Goal: Transaction & Acquisition: Obtain resource

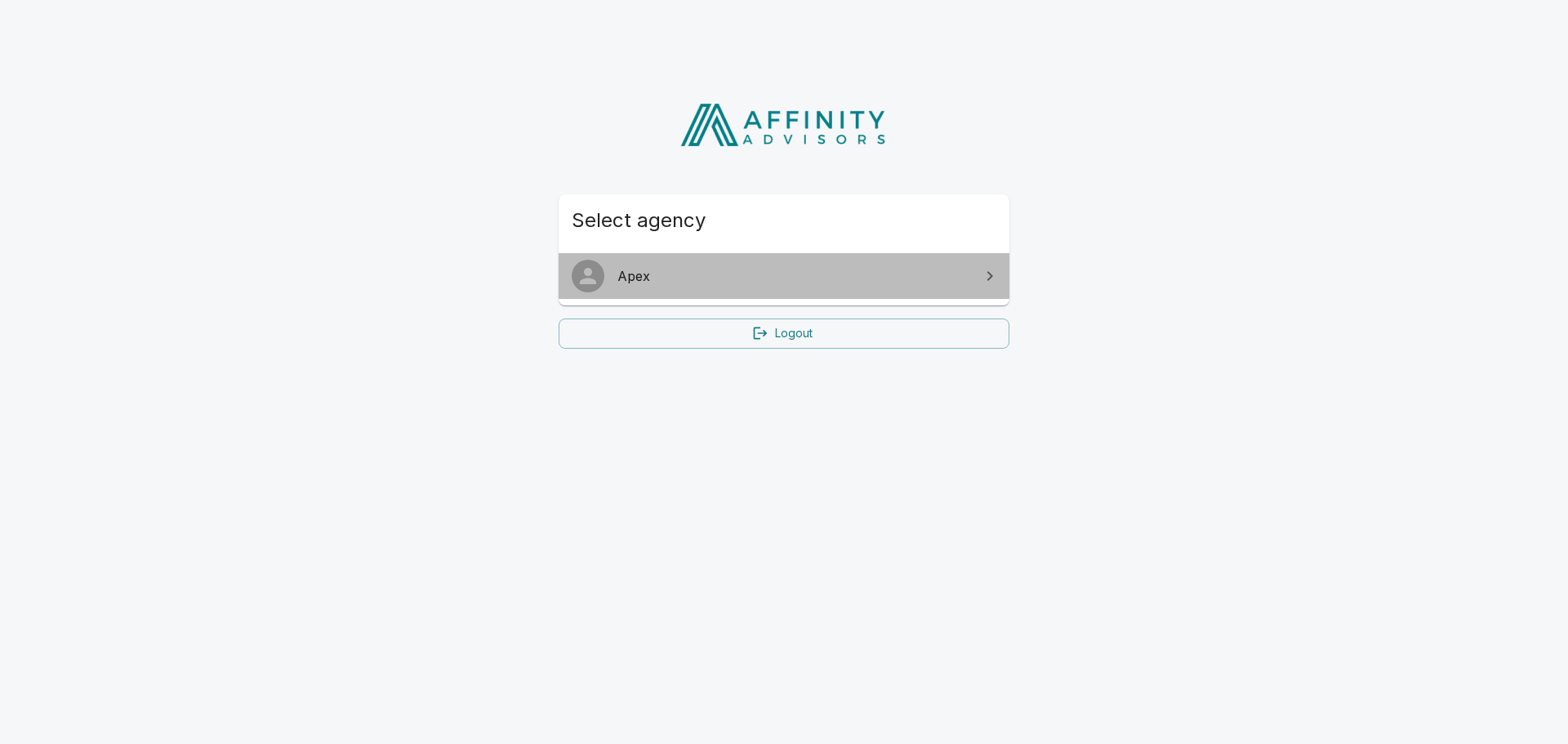
click at [640, 277] on span "Apex" at bounding box center [794, 275] width 353 height 19
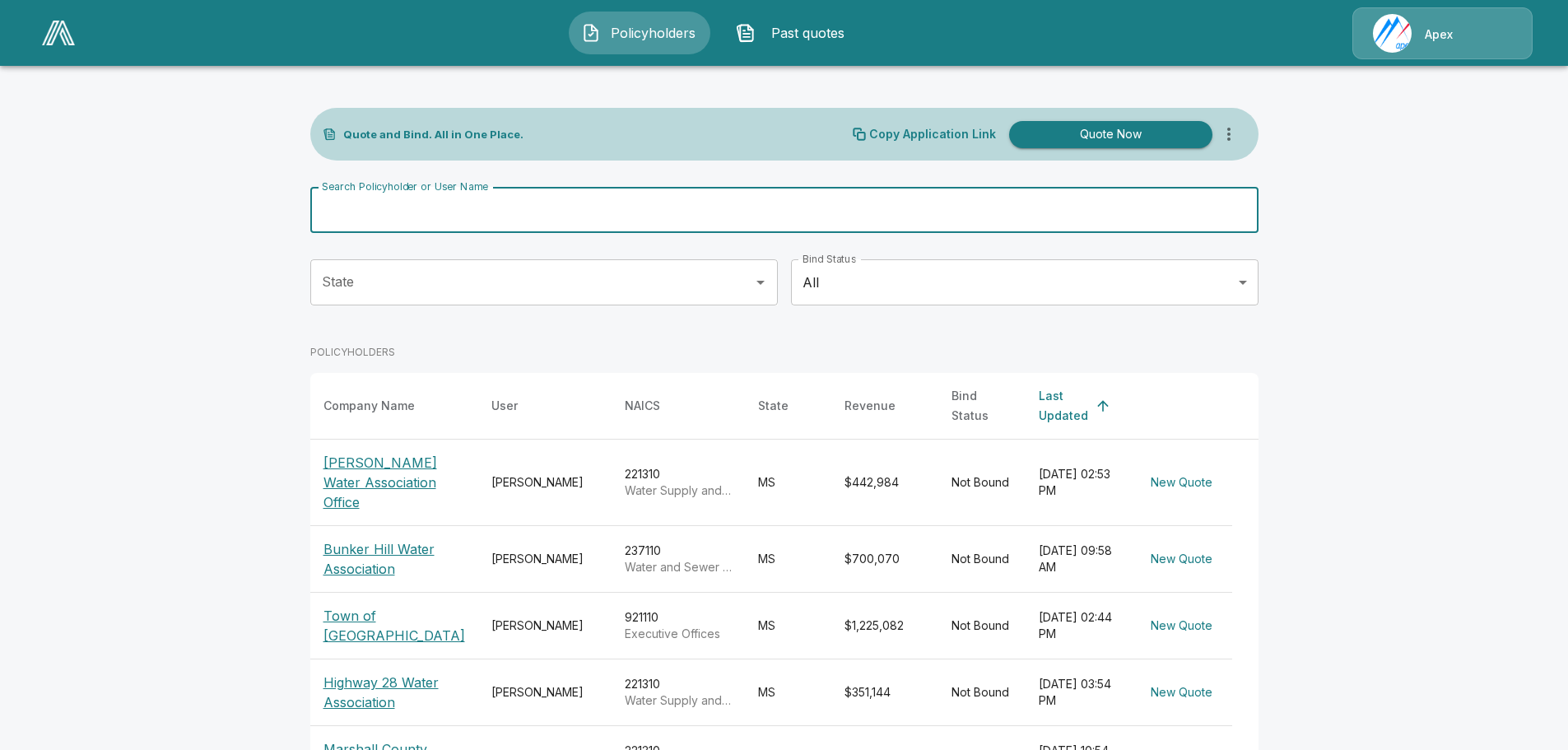
click at [568, 203] on input "Search Policyholder or User Name" at bounding box center [775, 210] width 930 height 46
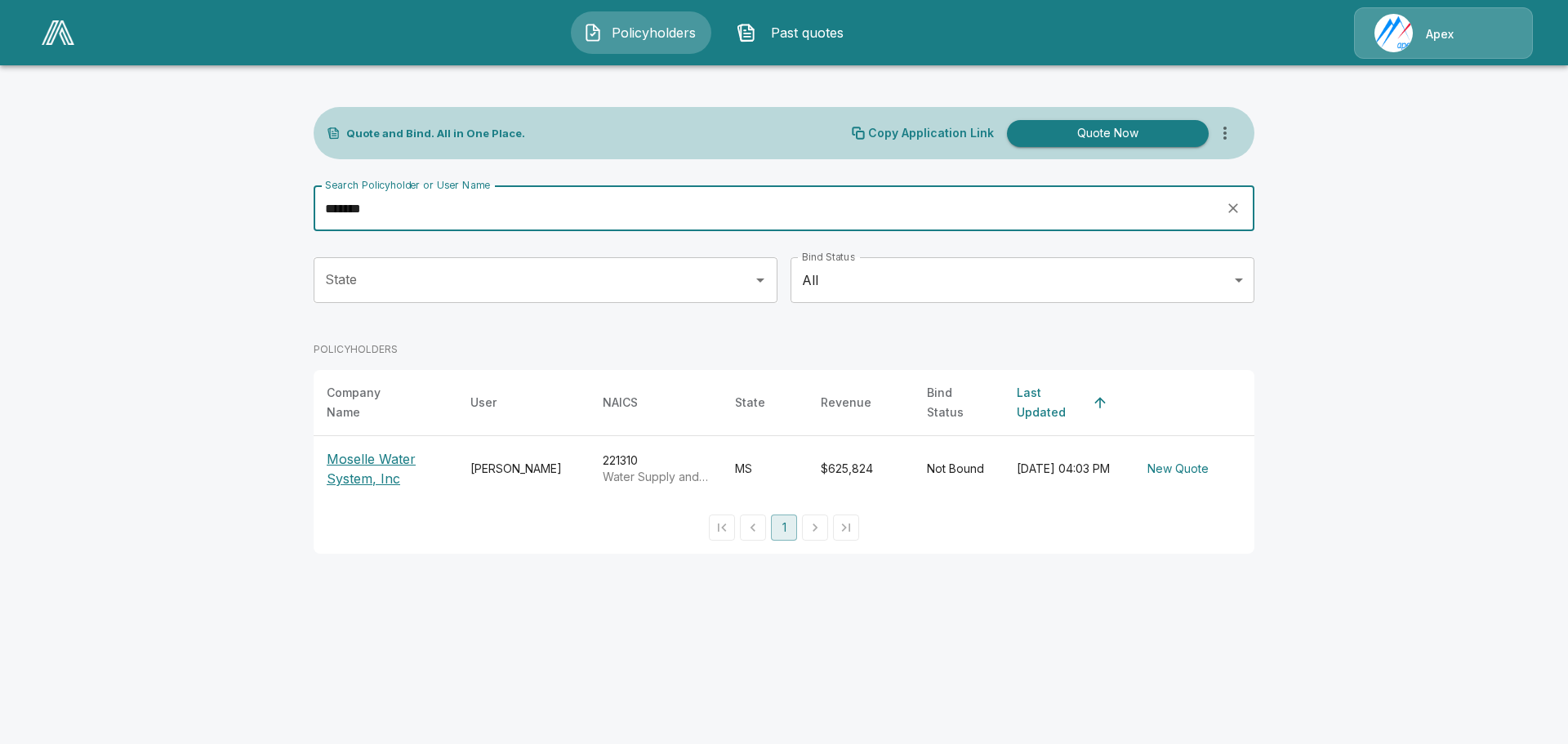
type input "*******"
click at [388, 452] on p "Moselle Water System, Inc" at bounding box center [385, 469] width 117 height 39
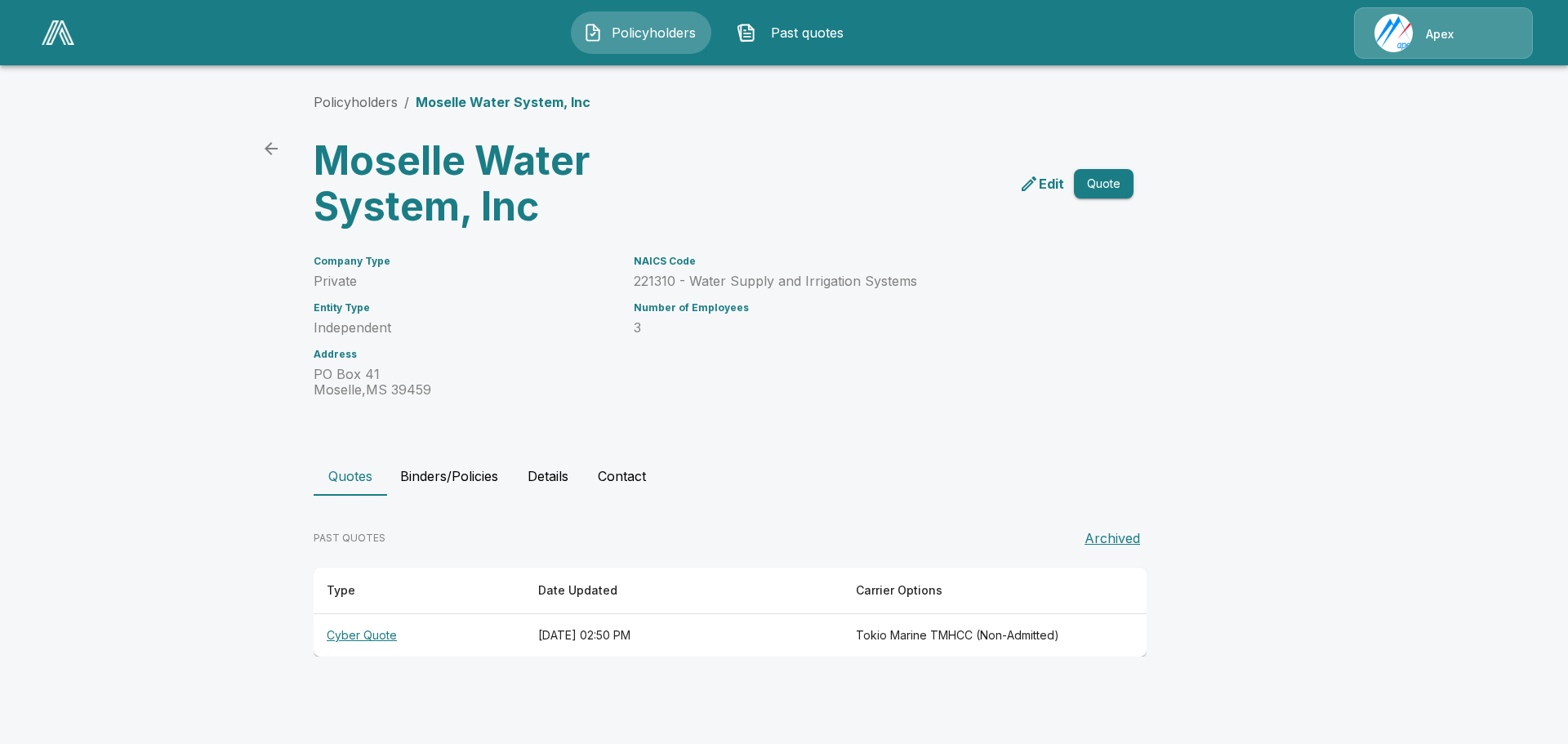
click at [1104, 187] on button "Quote" at bounding box center [1104, 184] width 60 height 30
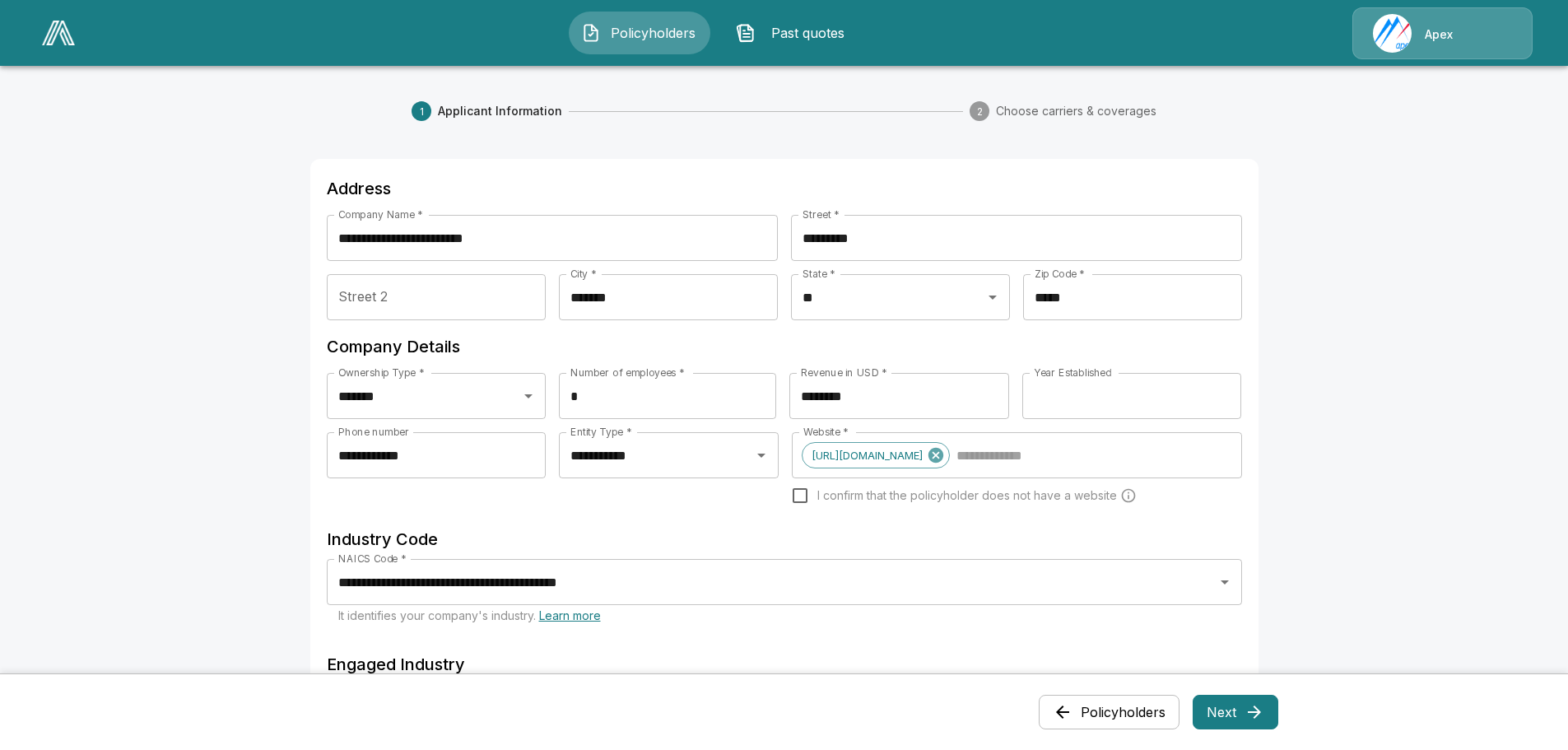
click at [606, 392] on input "*" at bounding box center [667, 396] width 217 height 46
type input "*"
click at [1394, 289] on main "**********" at bounding box center [784, 650] width 1568 height 1300
drag, startPoint x: 903, startPoint y: 401, endPoint x: 599, endPoint y: 409, distance: 304.1
click at [599, 409] on div "Ownership Type * ******* Ownership Type * Number of employees * * Number of emp…" at bounding box center [784, 403] width 915 height 60
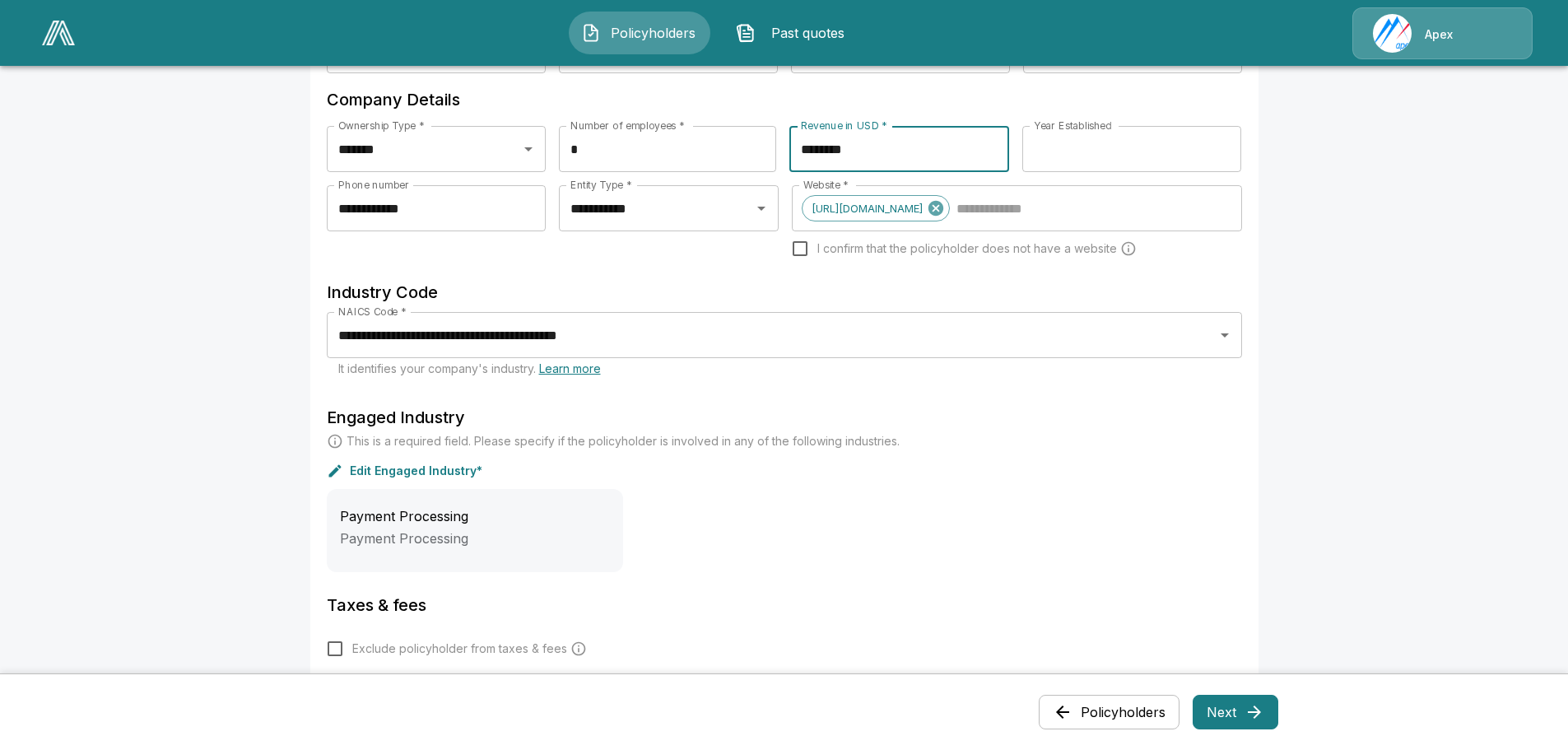
scroll to position [549, 0]
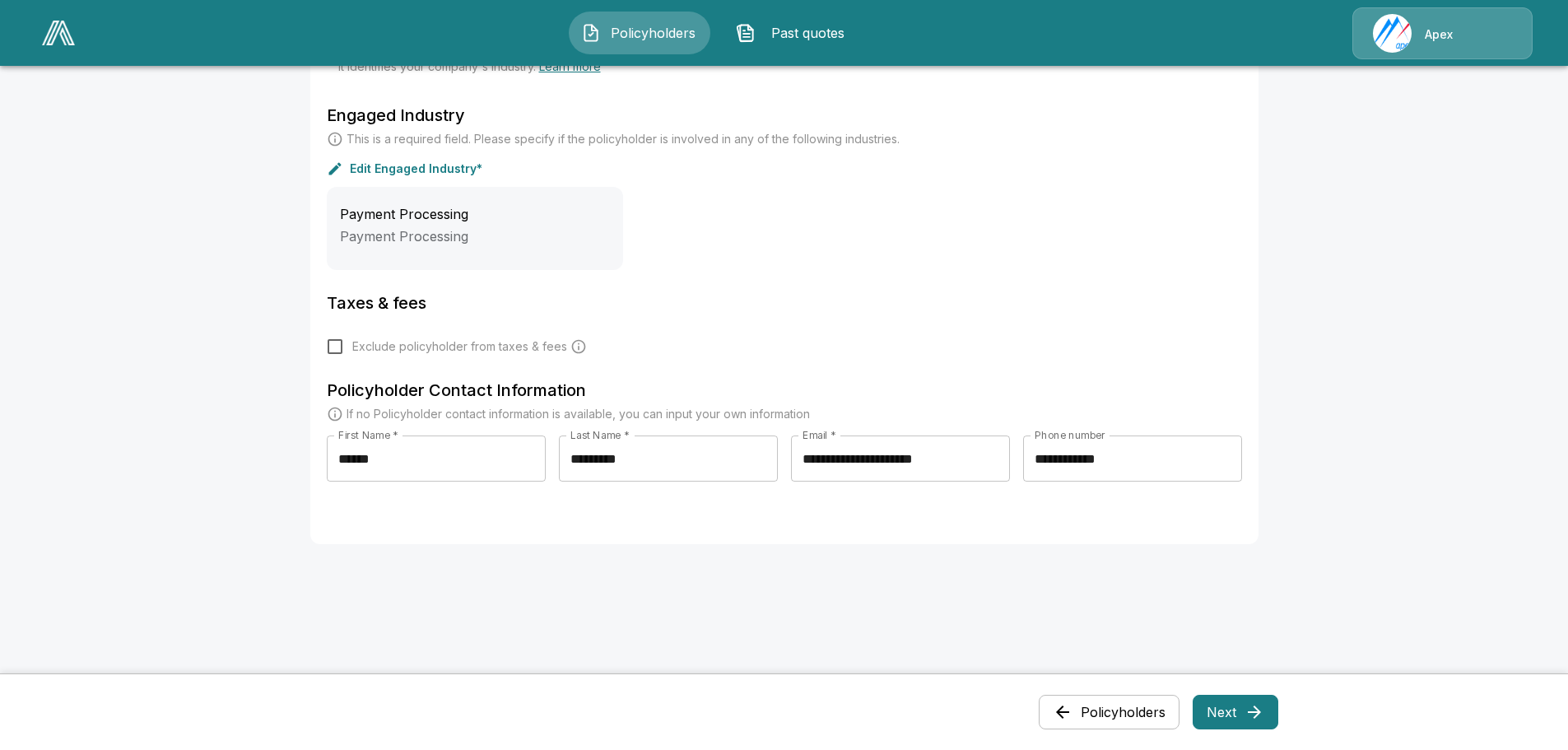
type input "********"
click at [1226, 720] on button "Next" at bounding box center [1235, 713] width 86 height 35
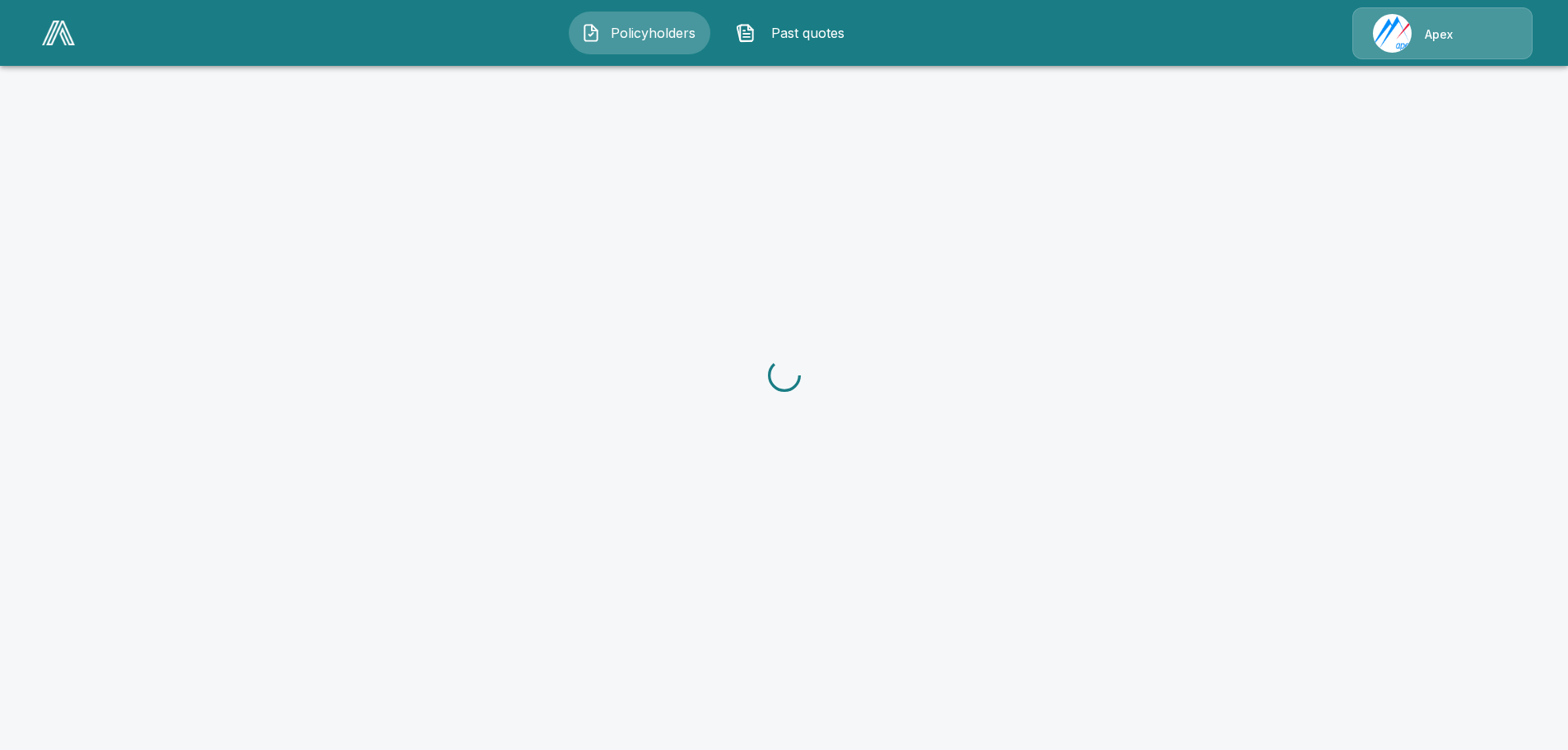
scroll to position [0, 0]
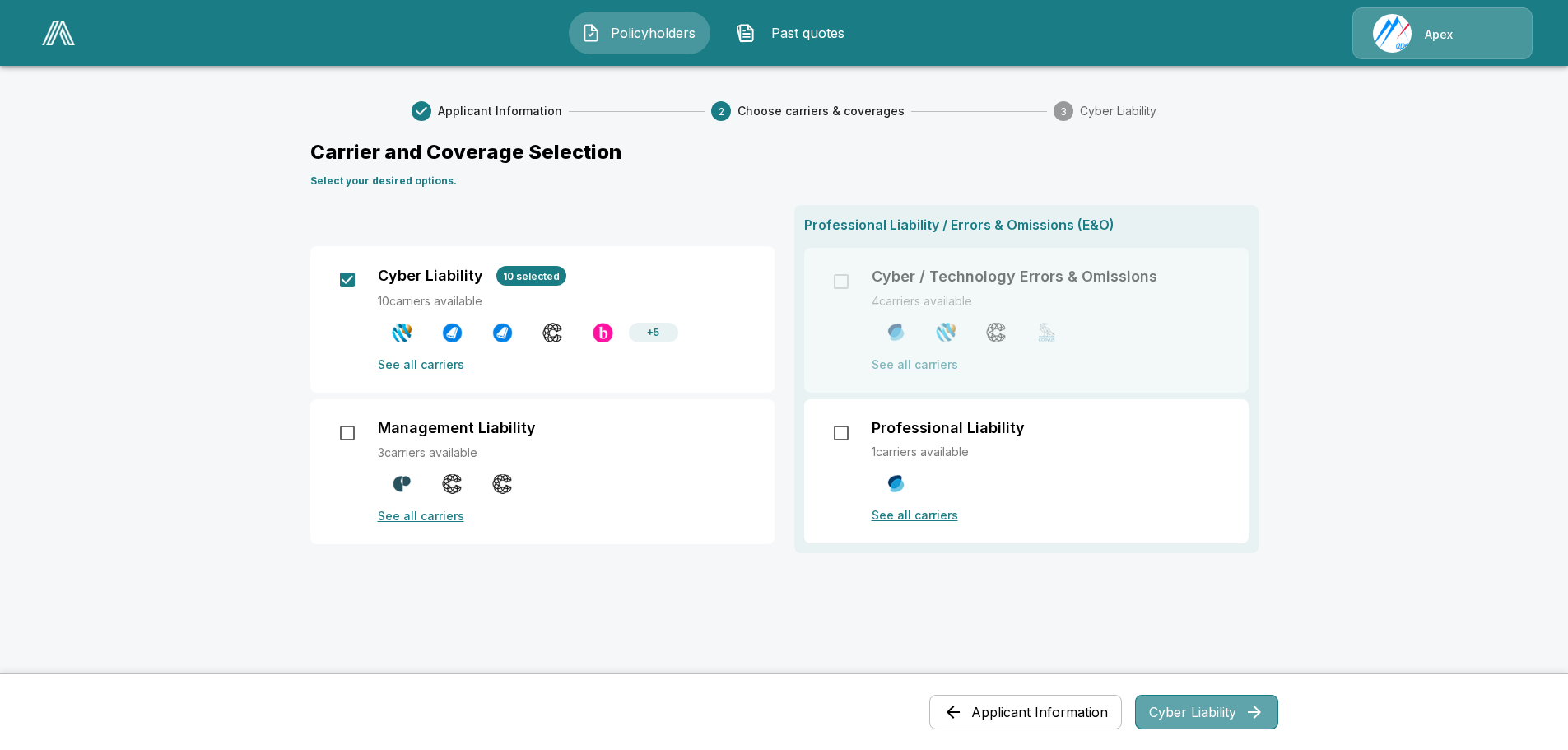
click at [1207, 711] on button "Cyber Liability" at bounding box center [1206, 713] width 143 height 35
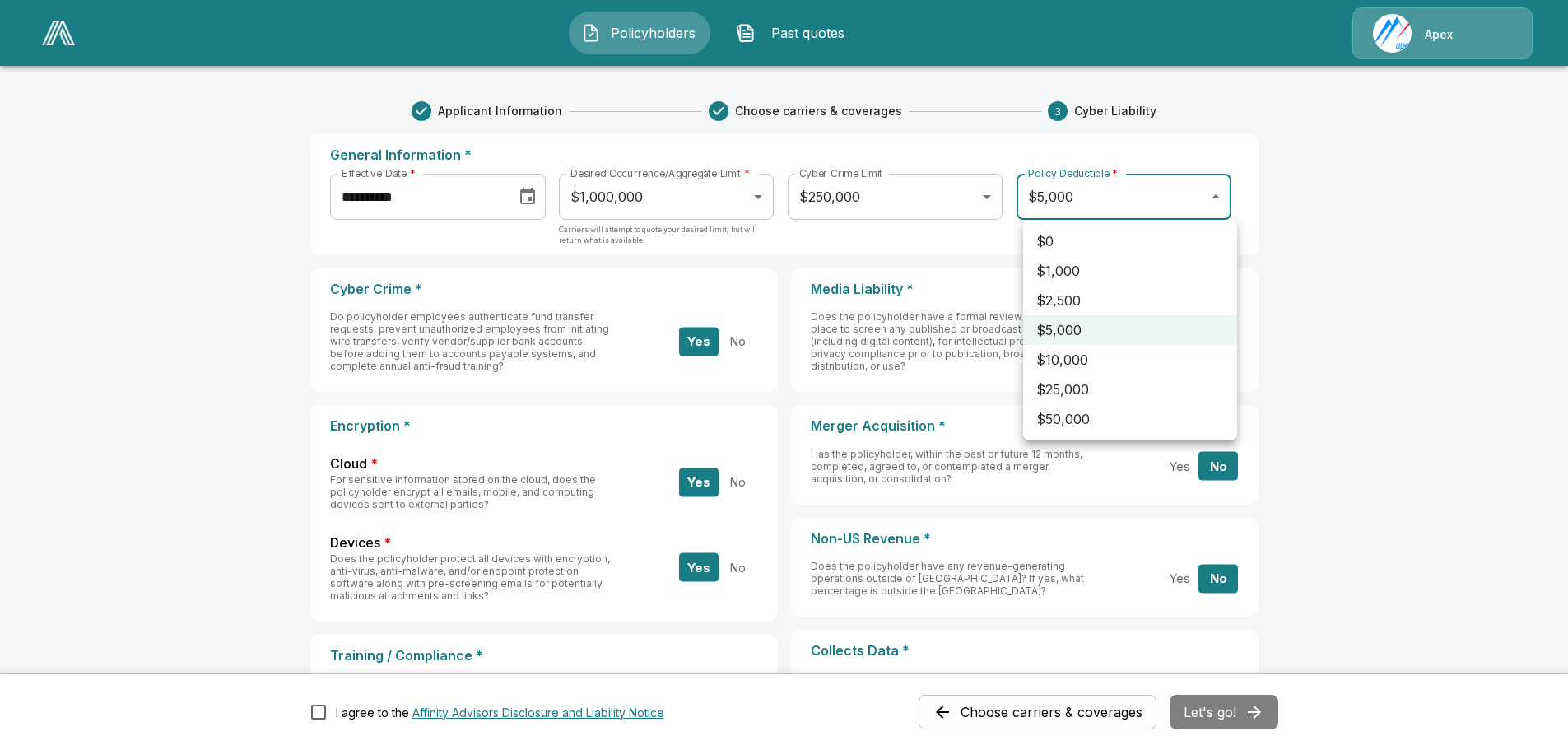
click at [1226, 195] on body "**********" at bounding box center [784, 700] width 1568 height 1400
click at [1087, 275] on li "$1,000" at bounding box center [1131, 271] width 214 height 30
type input "****"
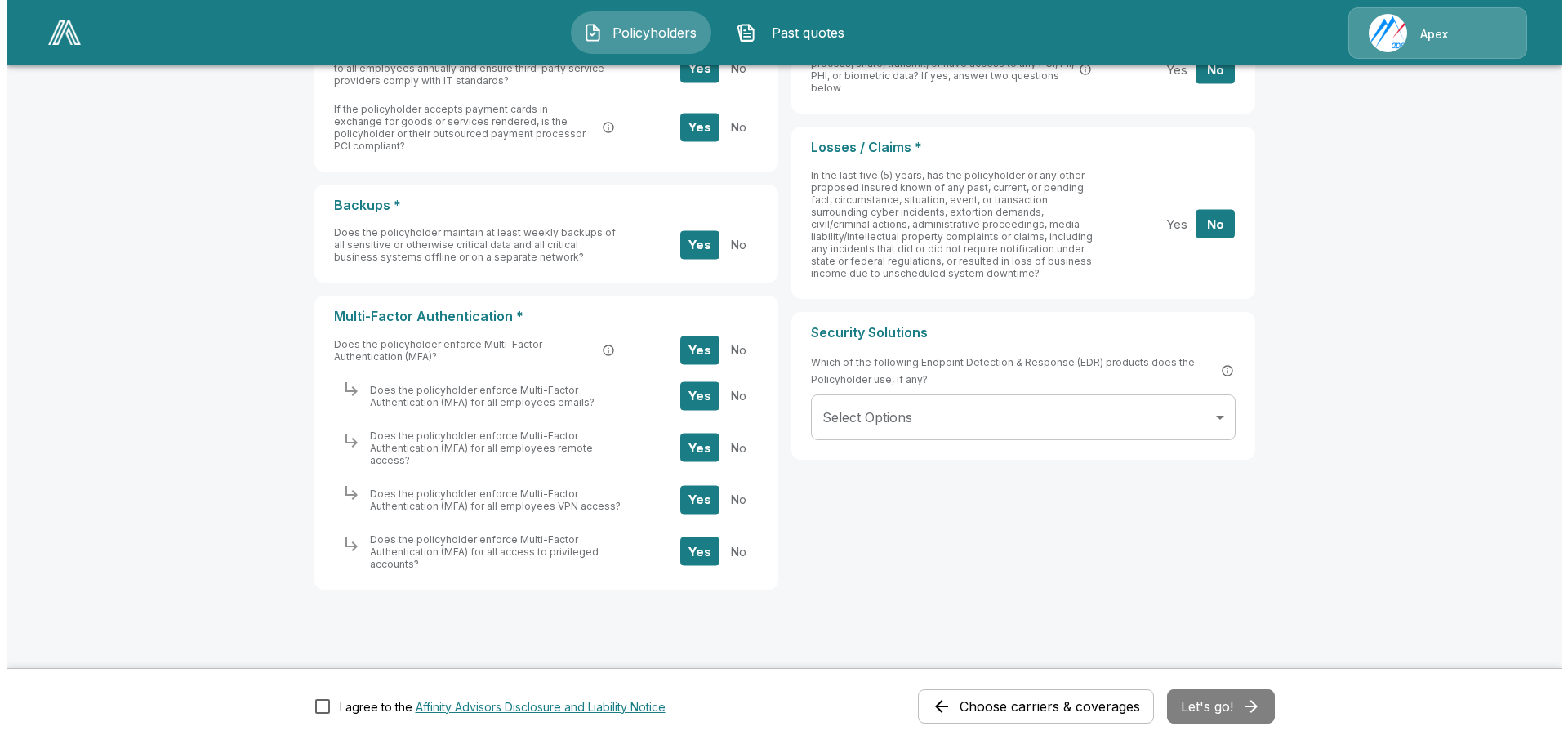
scroll to position [629, 0]
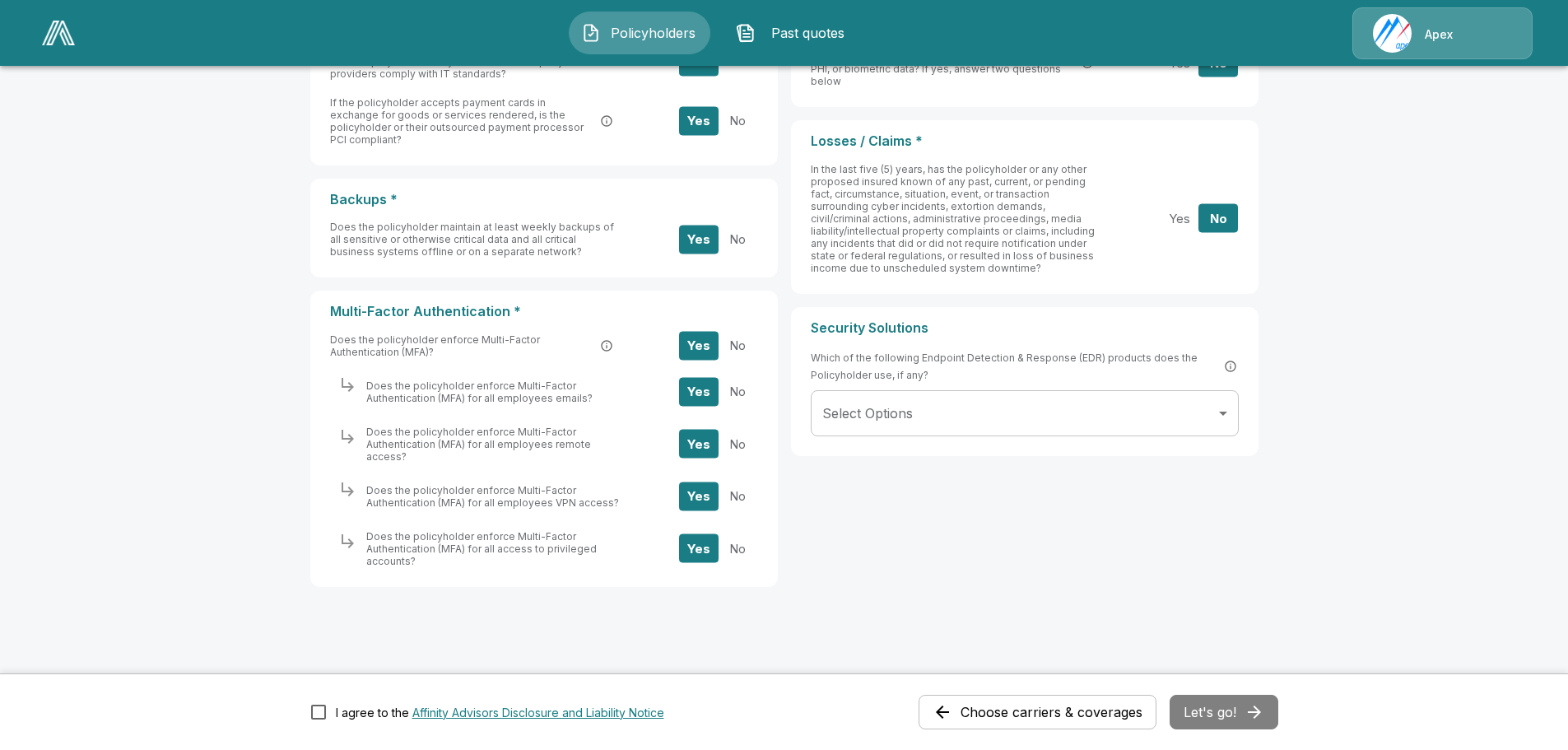
click at [1229, 415] on body "**********" at bounding box center [784, 66] width 1568 height 1400
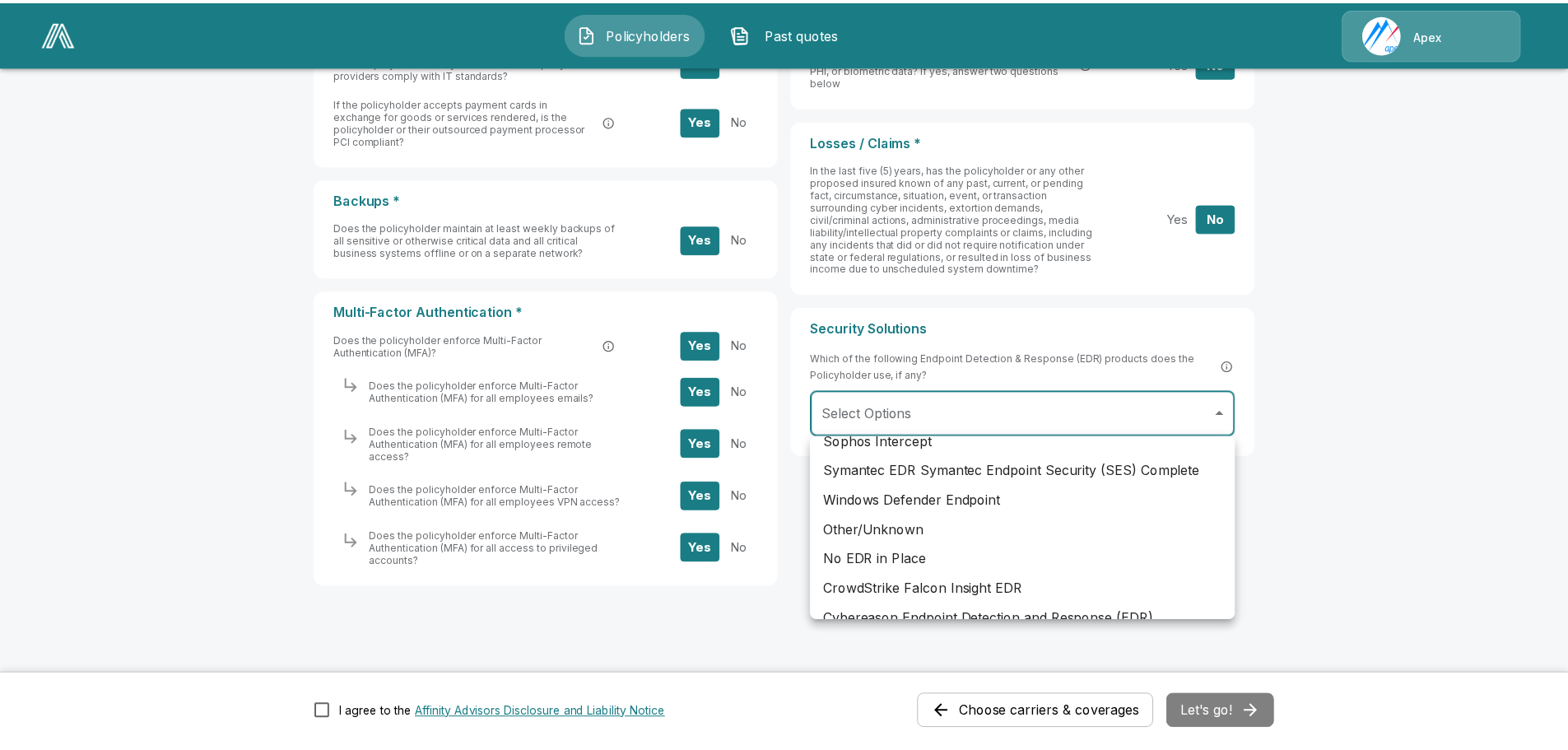
scroll to position [448, 0]
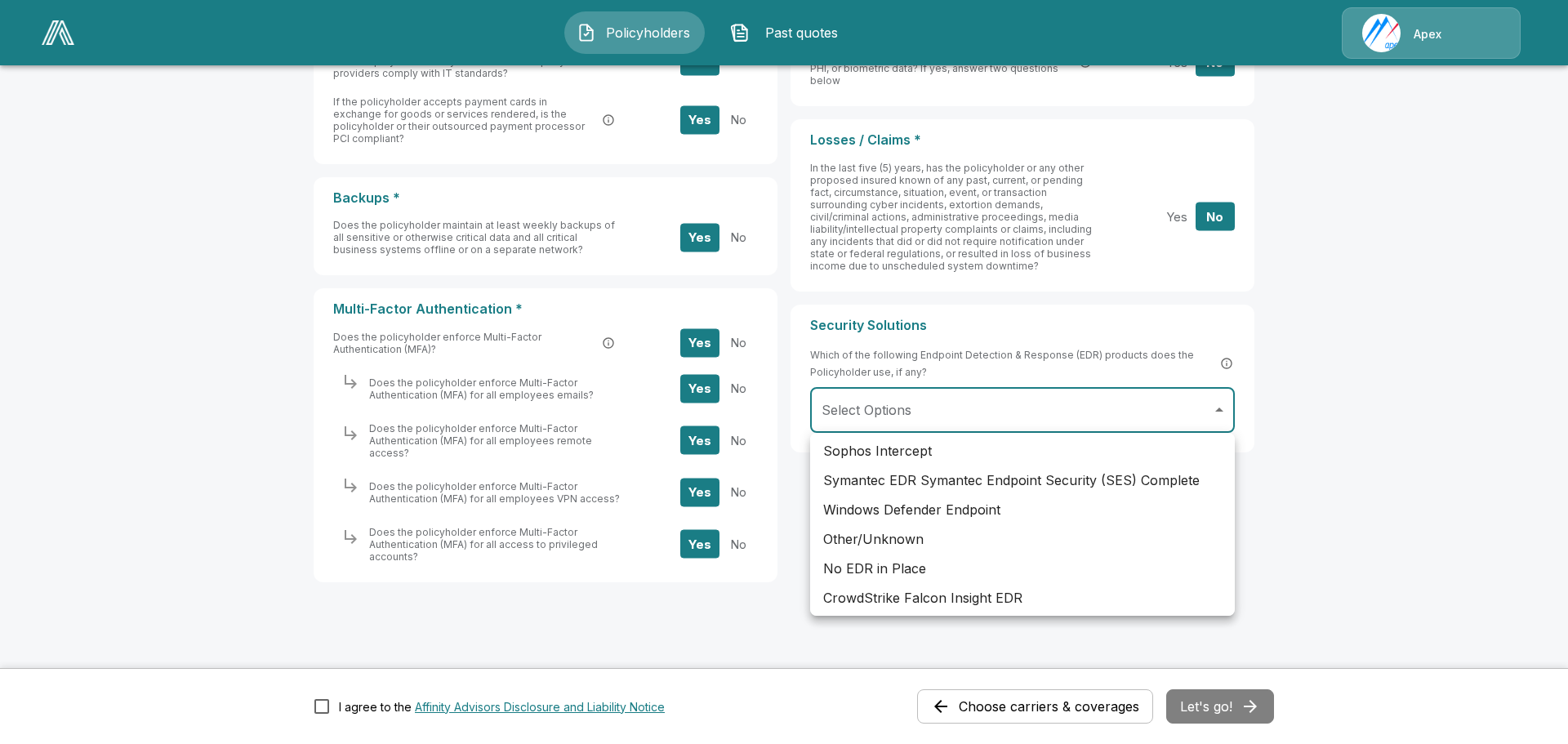
click at [912, 546] on li "Other/Unknown" at bounding box center [1023, 539] width 425 height 30
type input "**********"
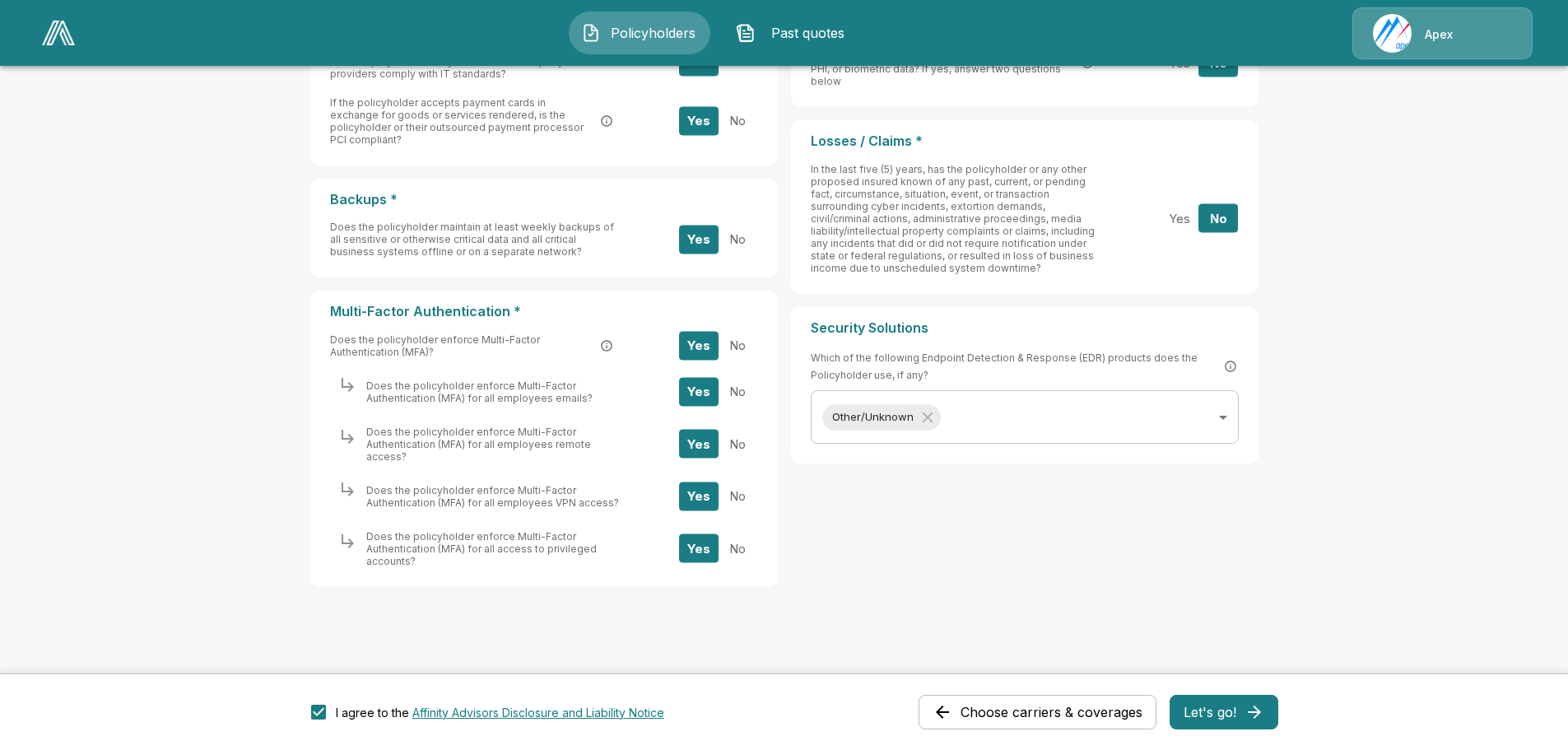
click at [1223, 712] on button "Let's go!" at bounding box center [1224, 713] width 109 height 35
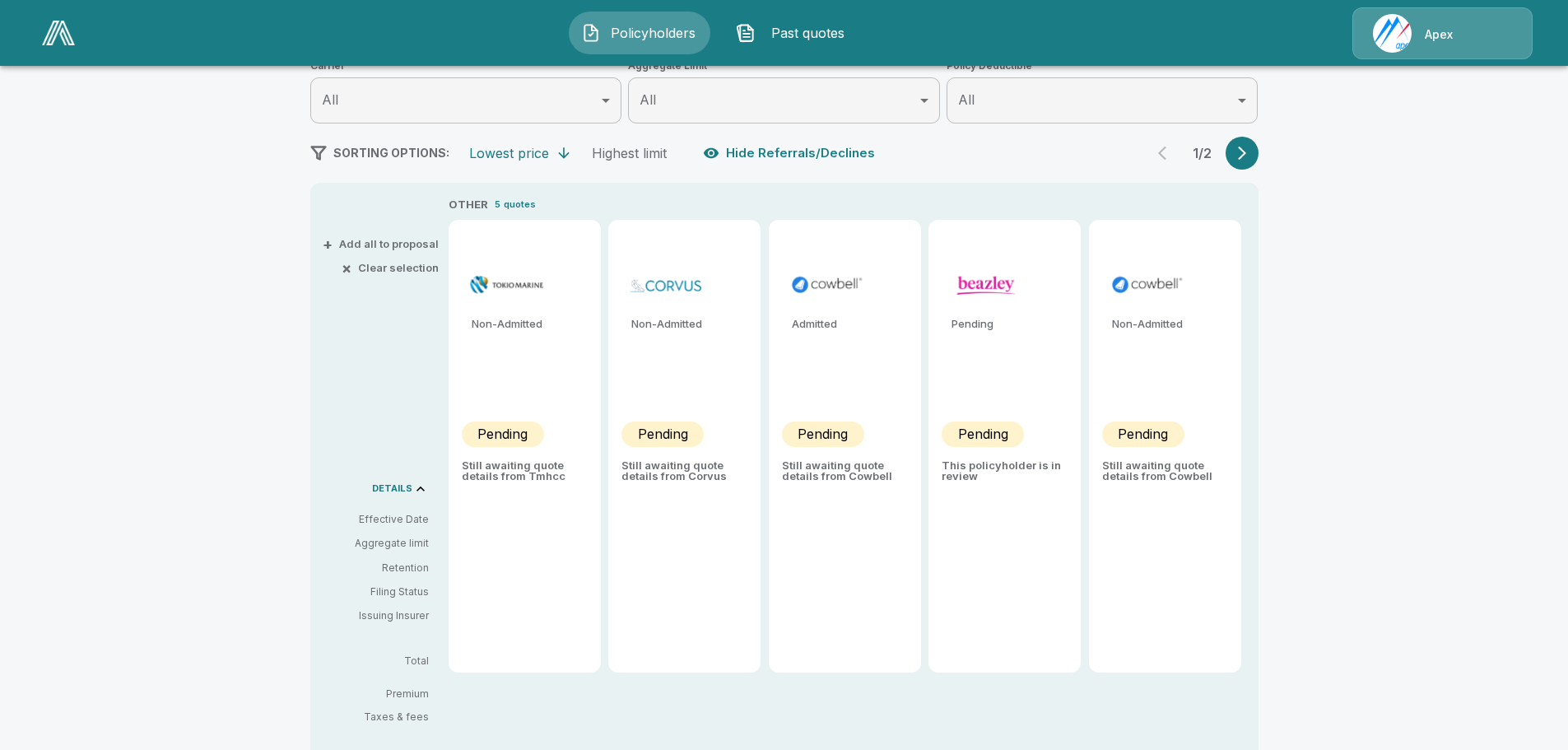
scroll to position [227, 0]
type input "*******"
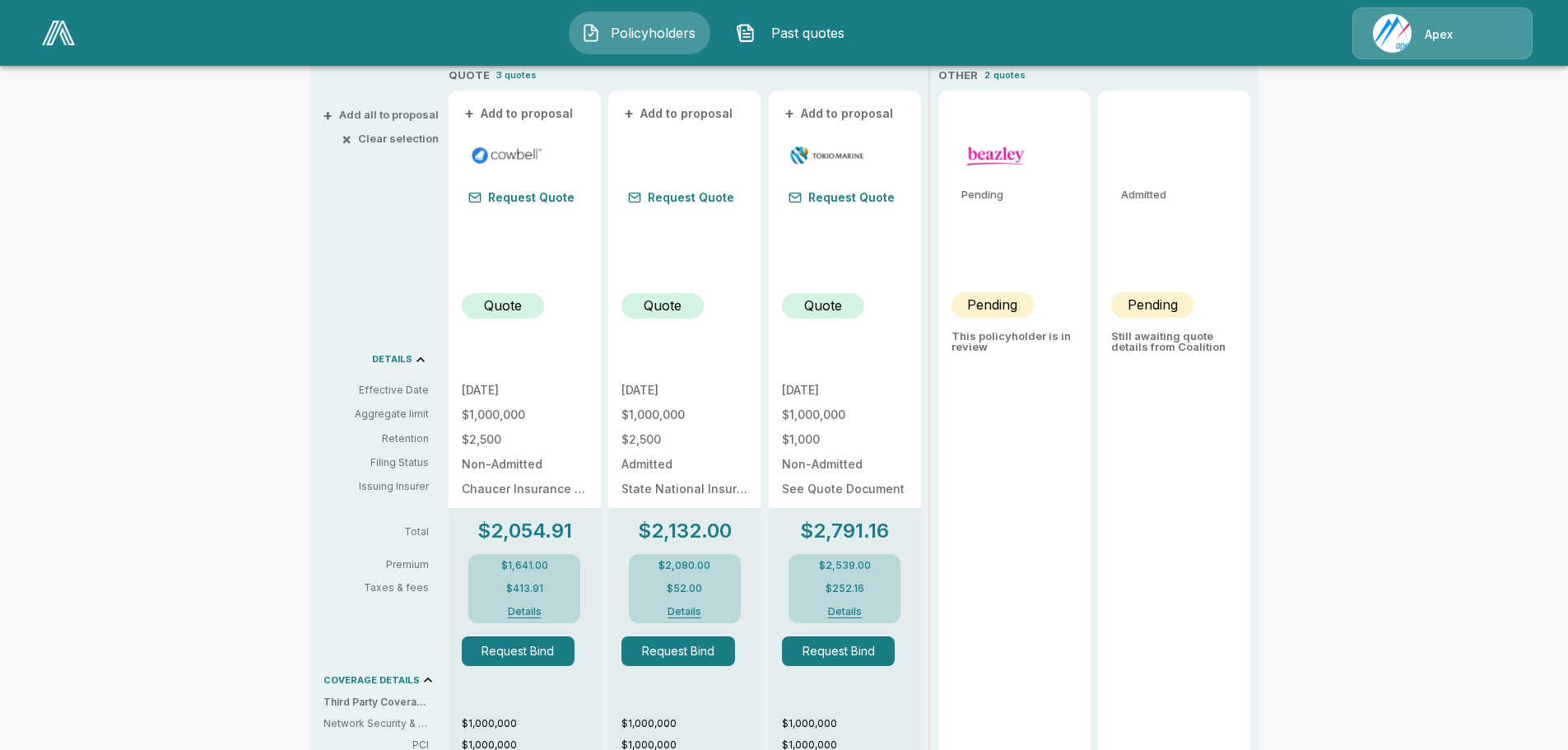
scroll to position [0, 0]
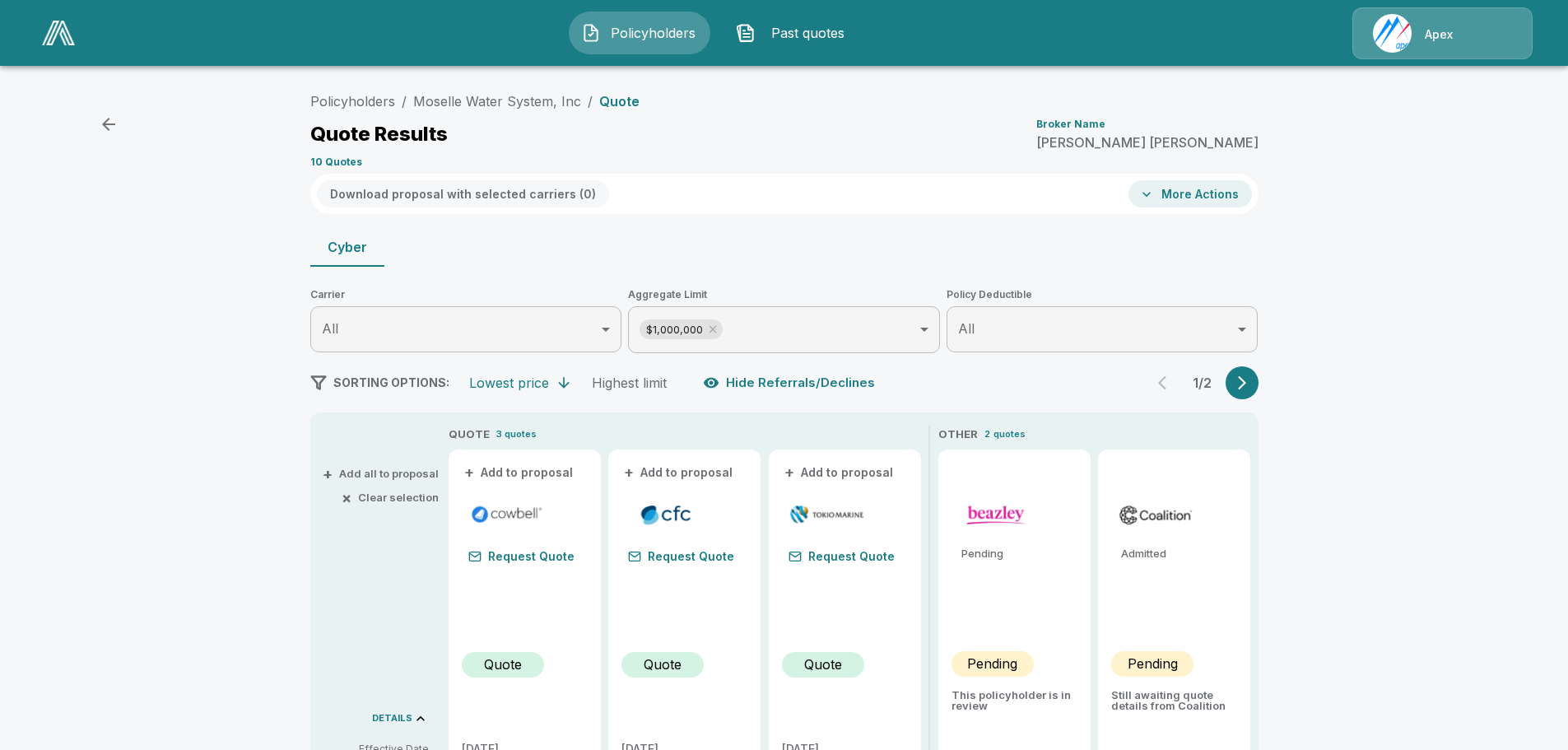
click at [1207, 194] on button "More Actions" at bounding box center [1189, 194] width 123 height 27
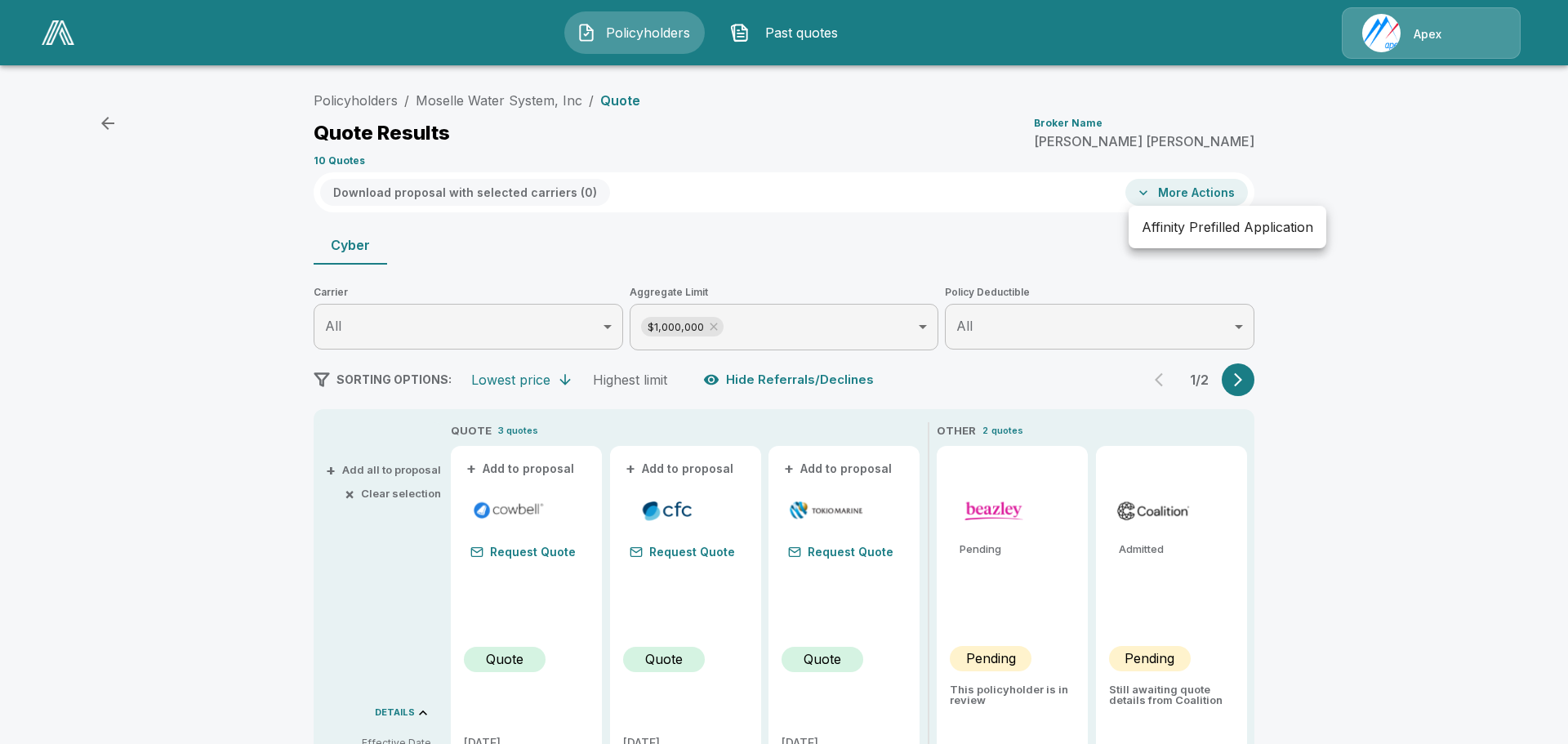
click at [1353, 219] on div at bounding box center [784, 372] width 1568 height 744
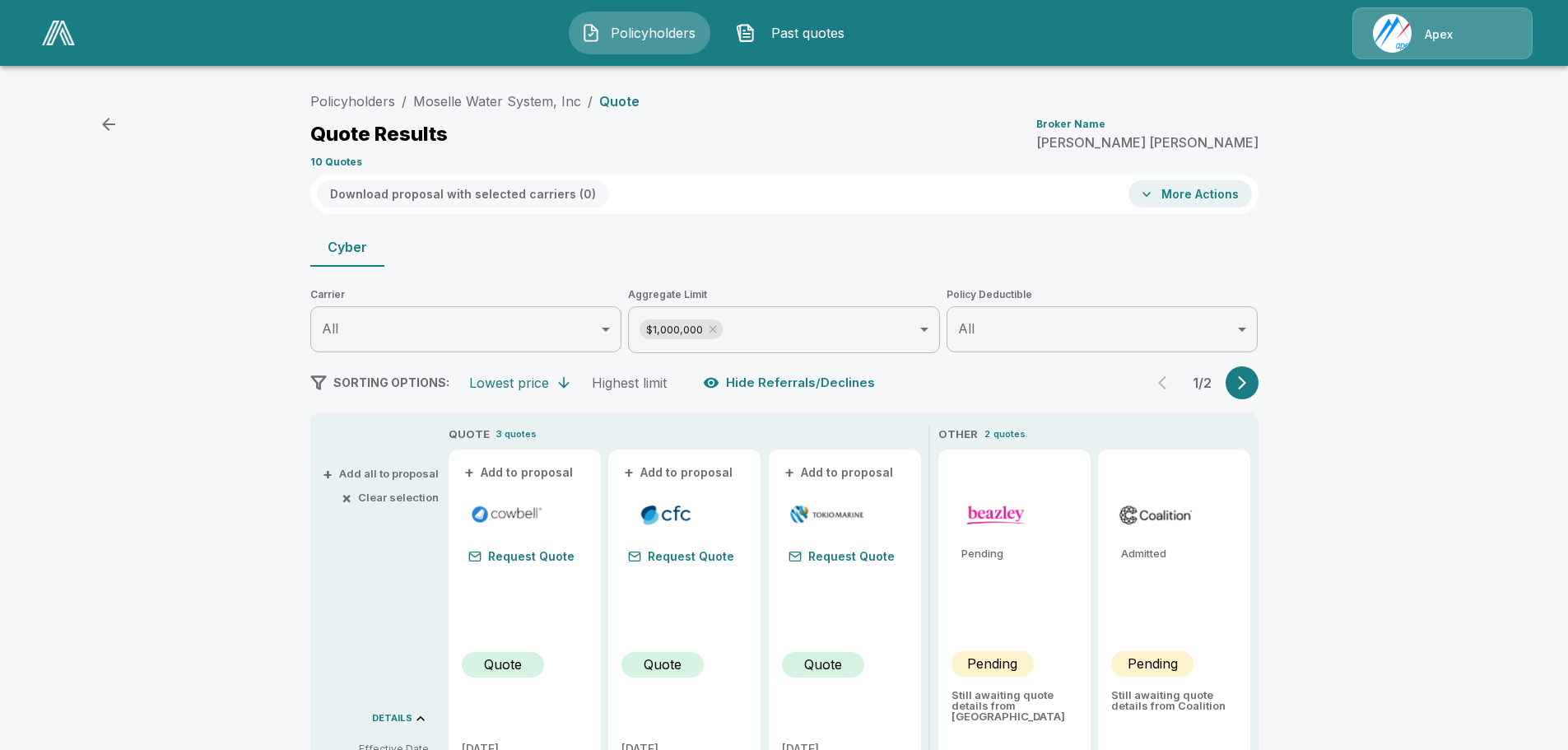
click at [799, 41] on span "Past quotes" at bounding box center [807, 32] width 90 height 20
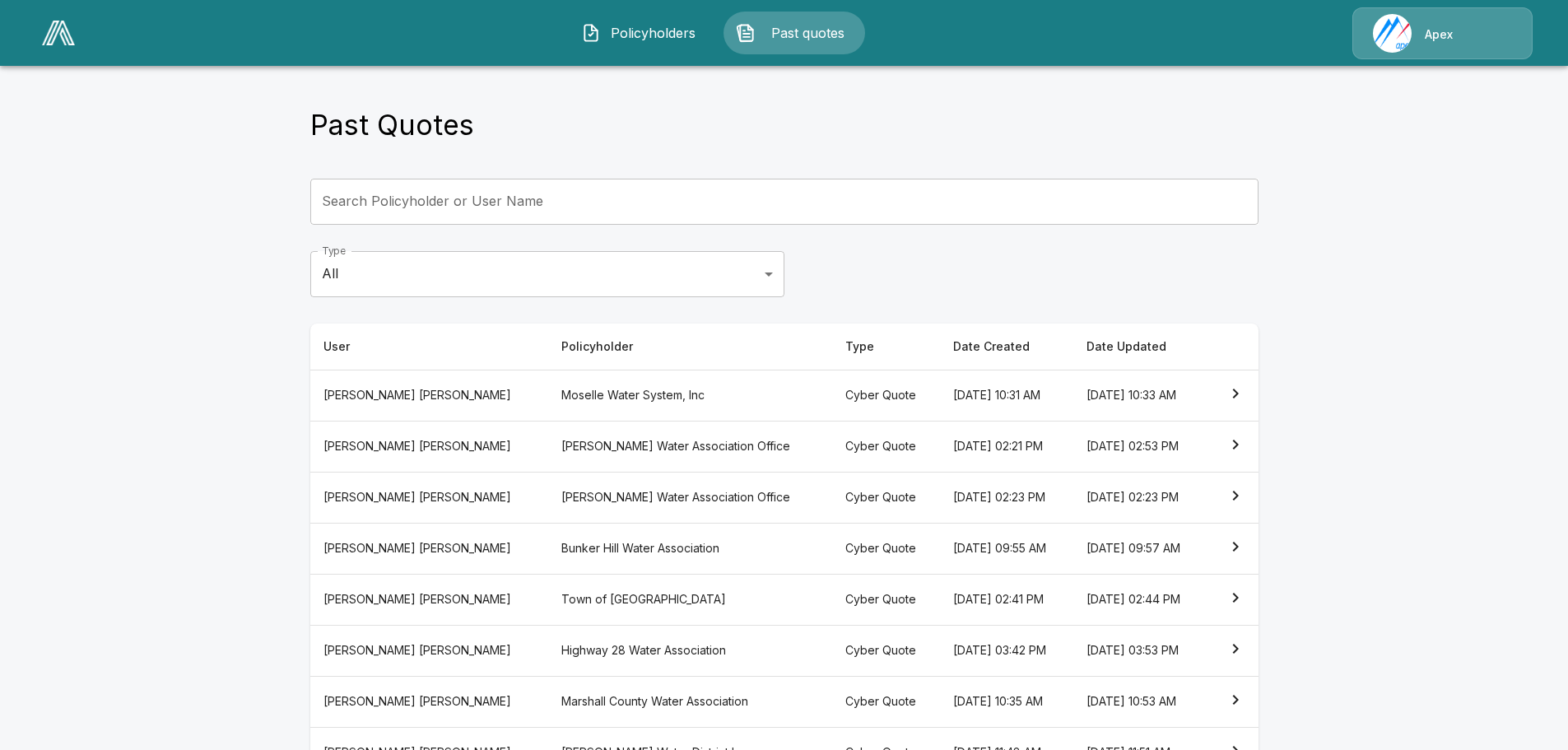
click at [548, 392] on th "Moselle Water System, Inc" at bounding box center [690, 395] width 284 height 51
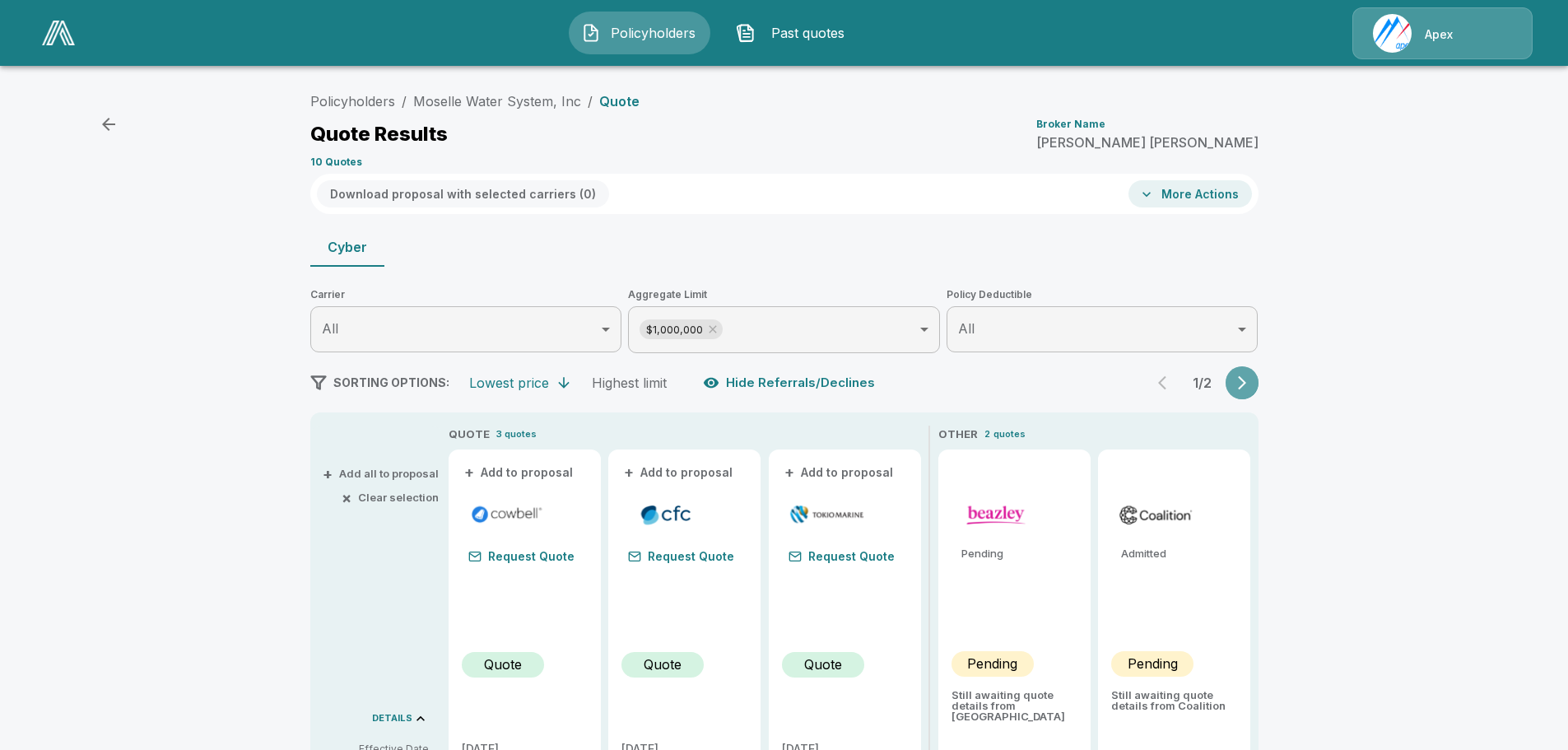
click at [1251, 375] on icon "button" at bounding box center [1241, 382] width 16 height 16
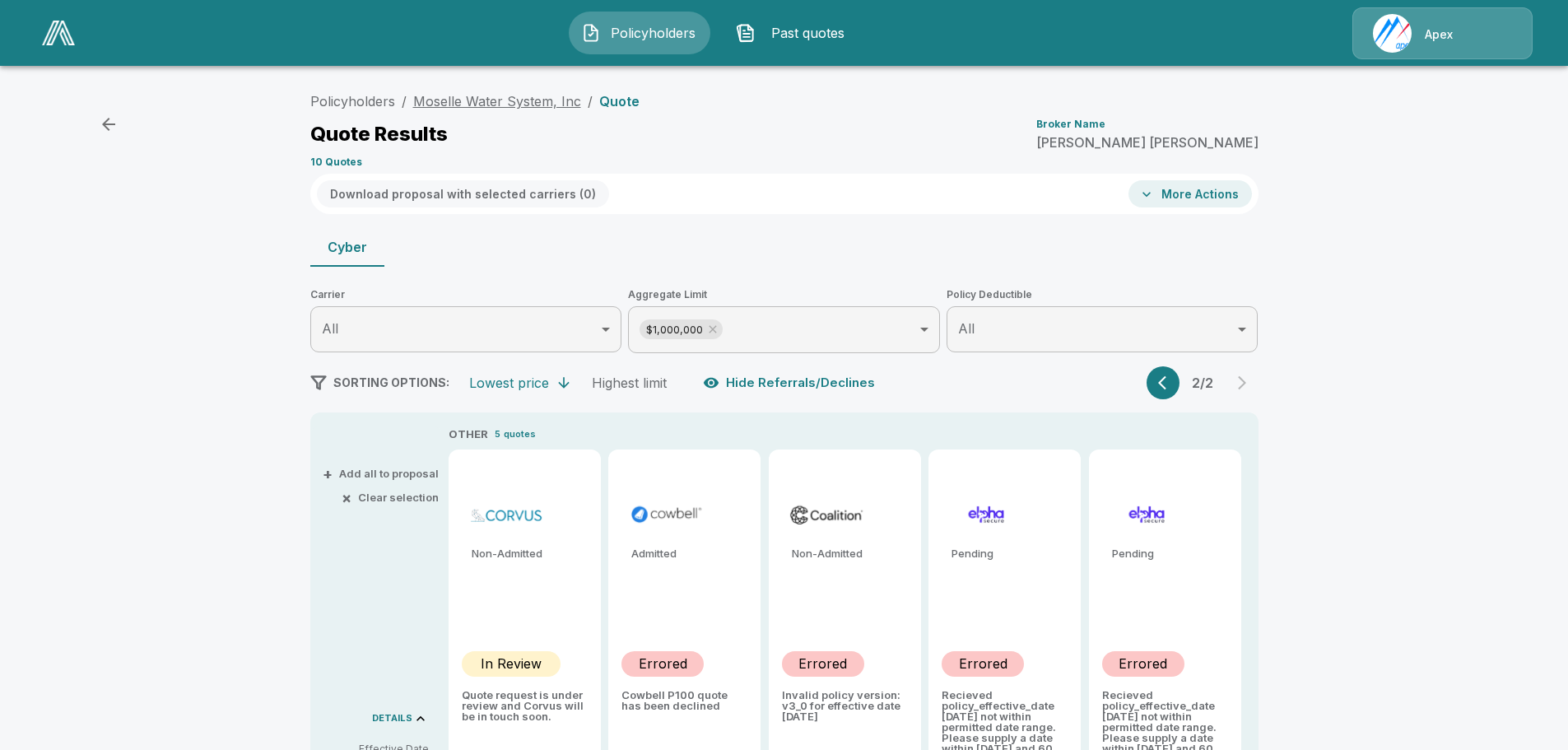
click at [513, 106] on link "Moselle Water System, Inc" at bounding box center [497, 100] width 168 height 16
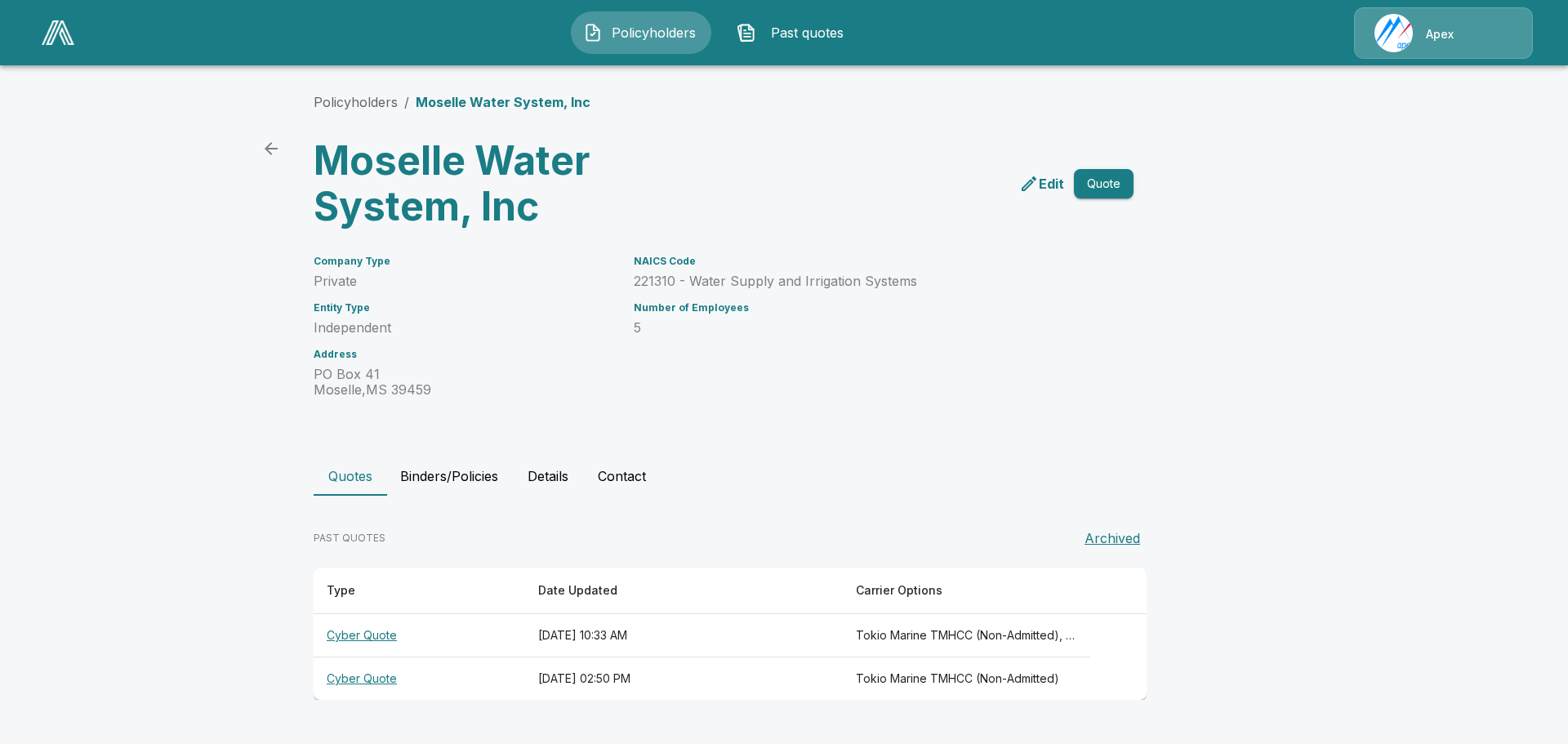
click at [1104, 181] on button "Quote" at bounding box center [1104, 184] width 60 height 30
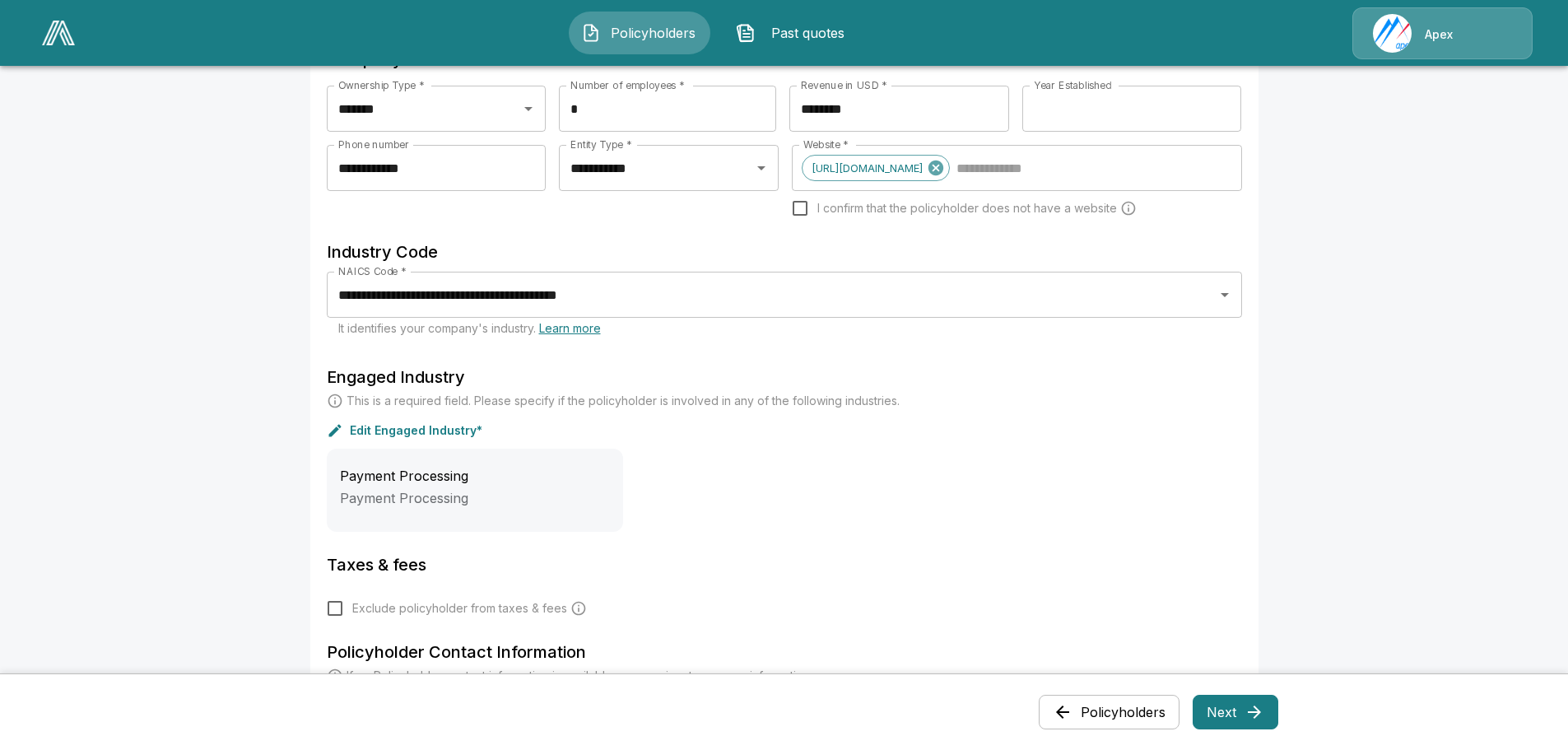
scroll to position [549, 0]
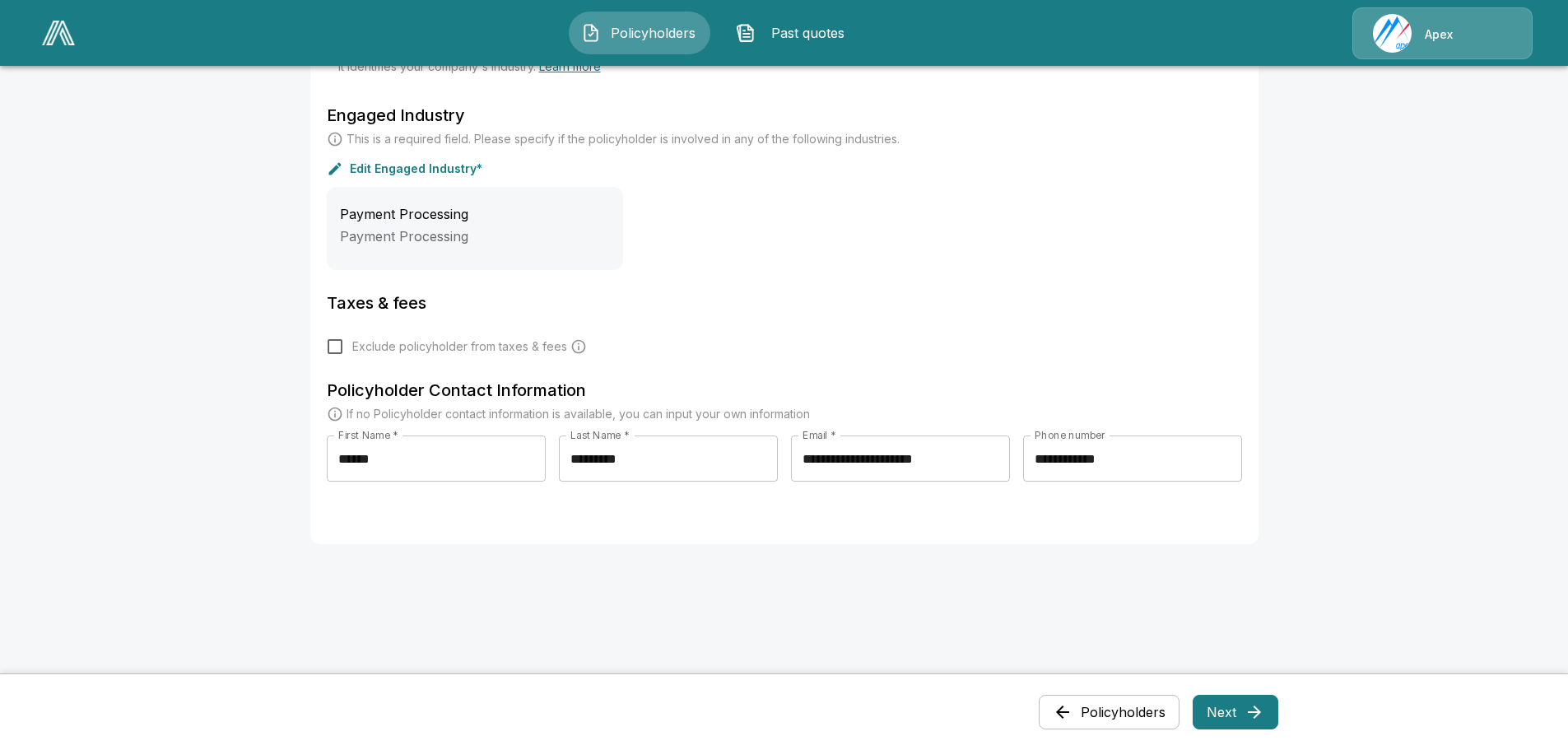
click at [1246, 712] on button "Next" at bounding box center [1235, 713] width 86 height 35
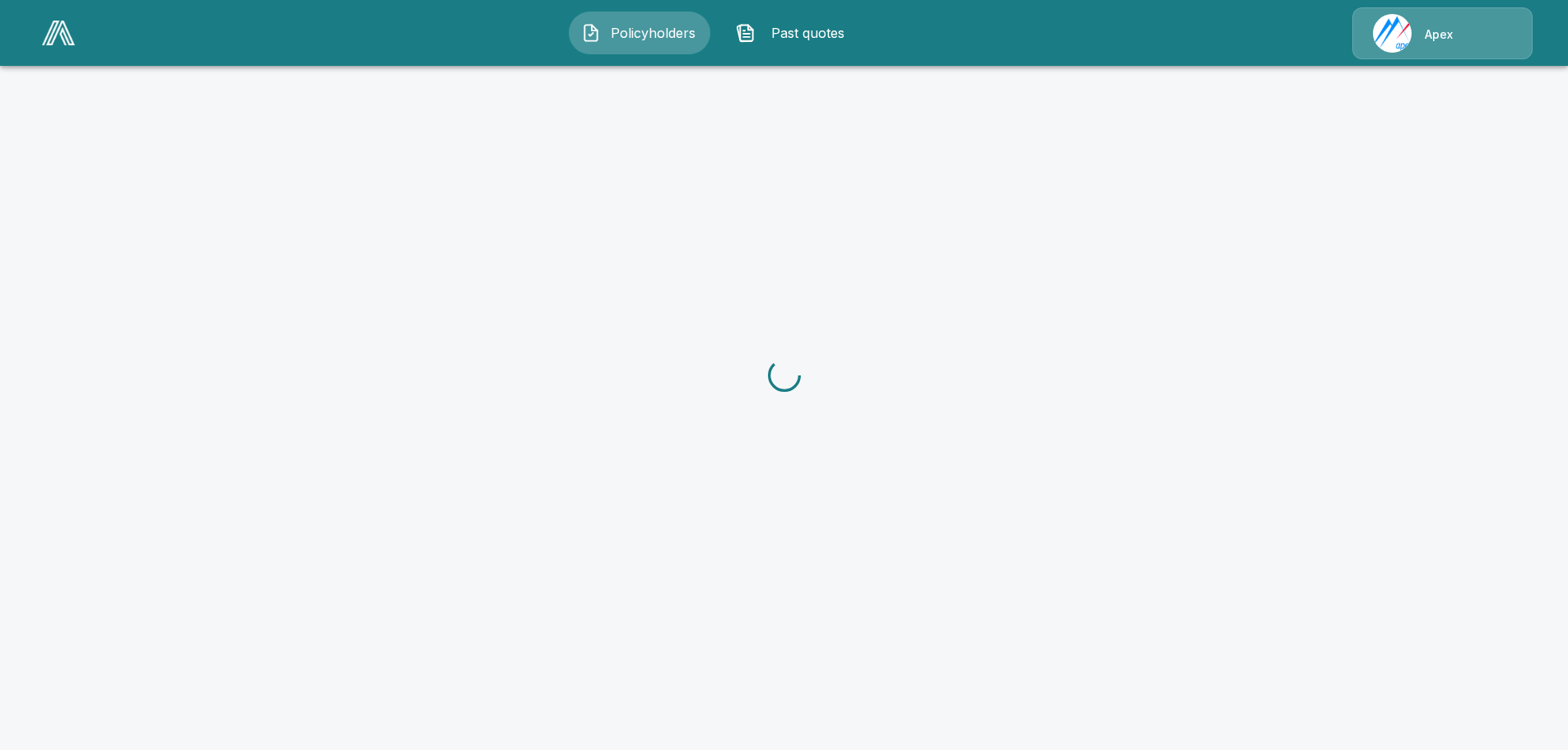
scroll to position [0, 0]
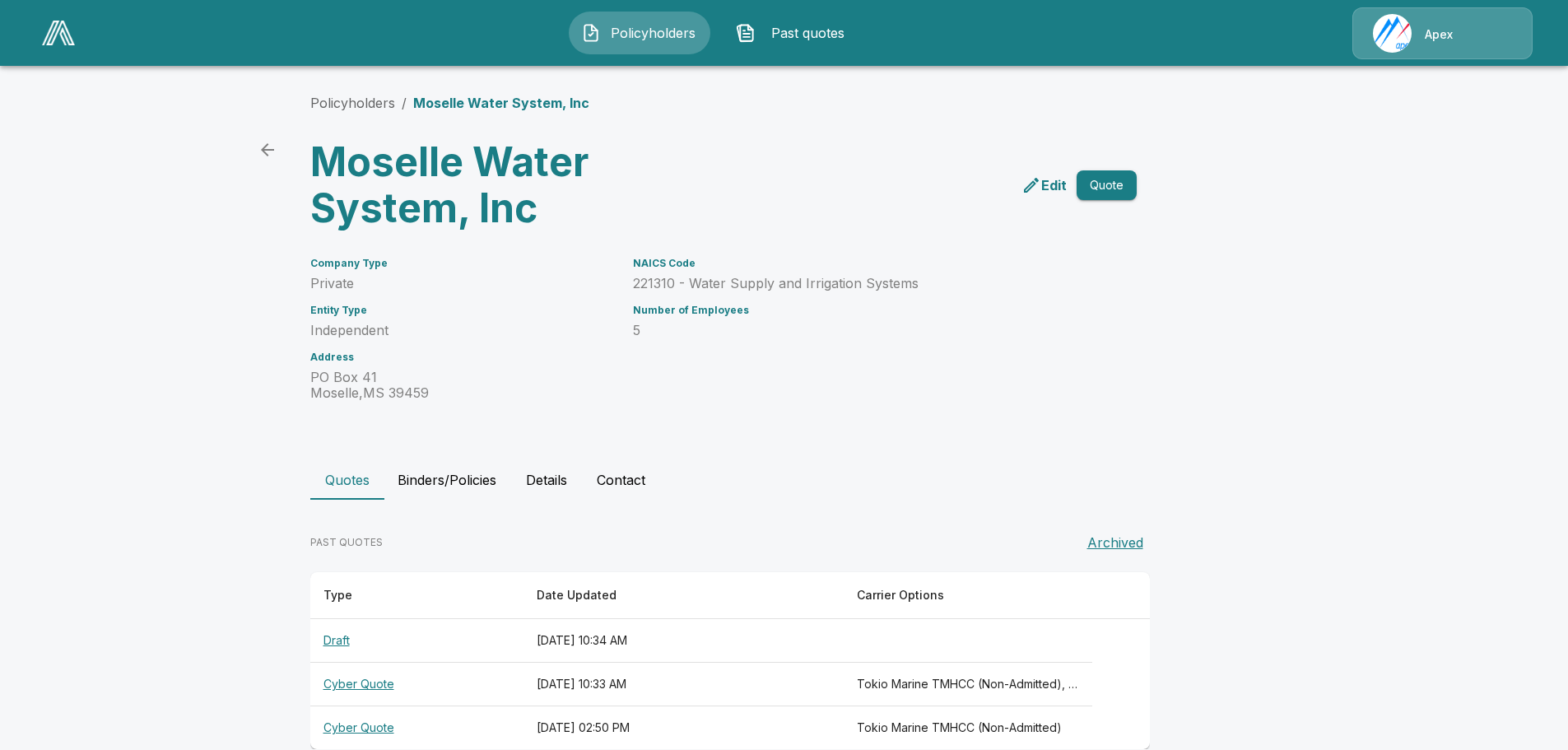
click at [1039, 180] on icon "edit" at bounding box center [1030, 185] width 14 height 14
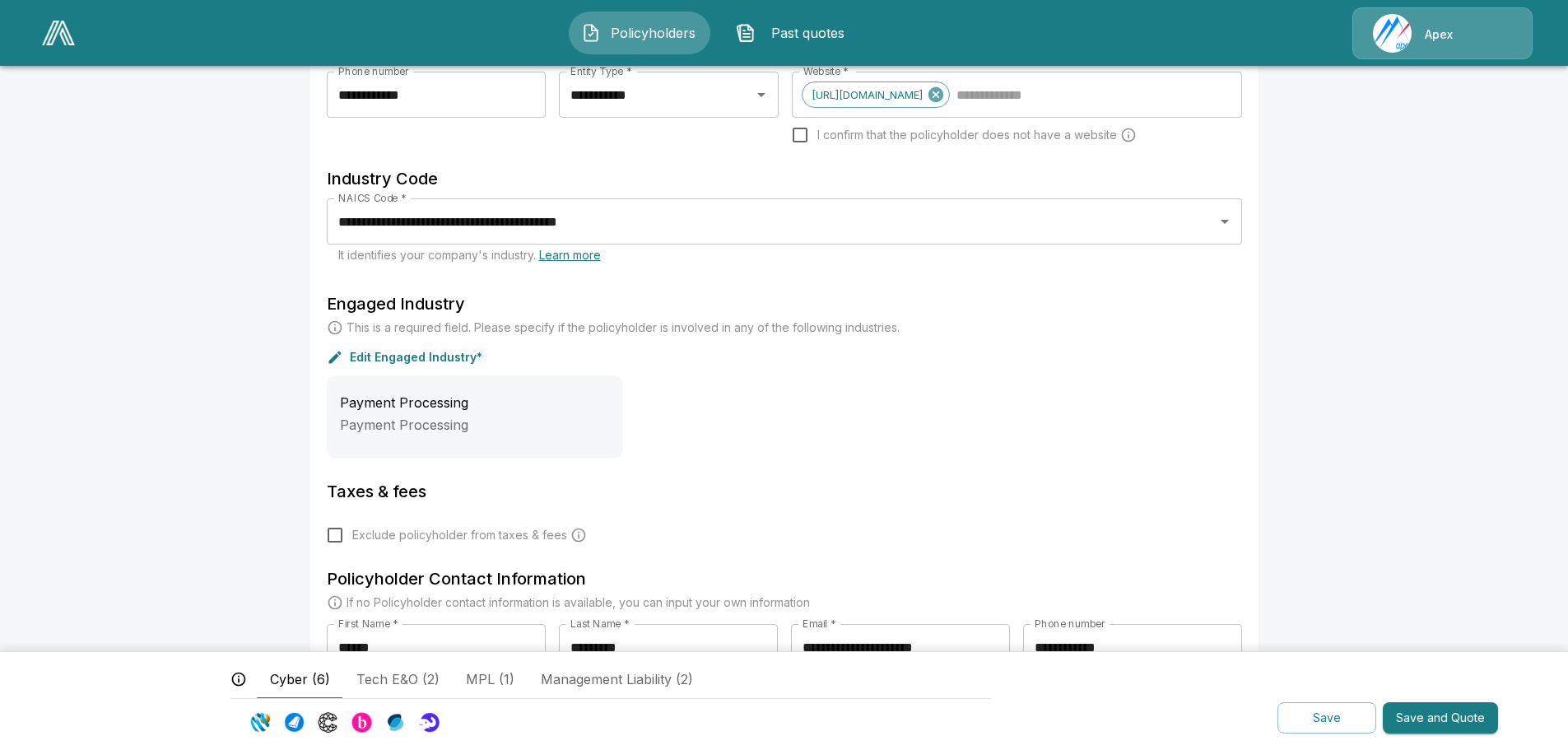
scroll to position [329, 0]
click at [1408, 719] on button "Save and Quote" at bounding box center [1440, 719] width 115 height 32
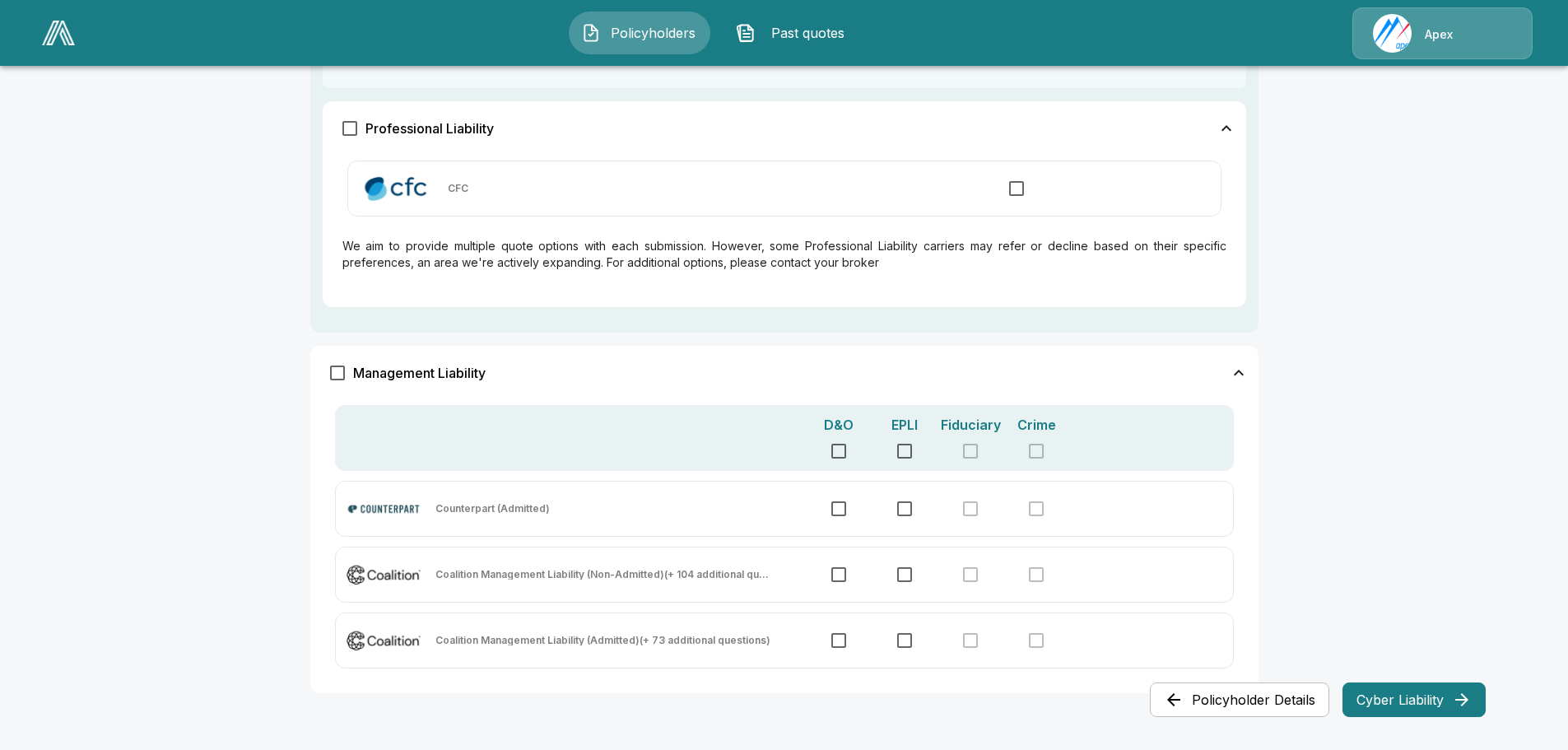
scroll to position [791, 0]
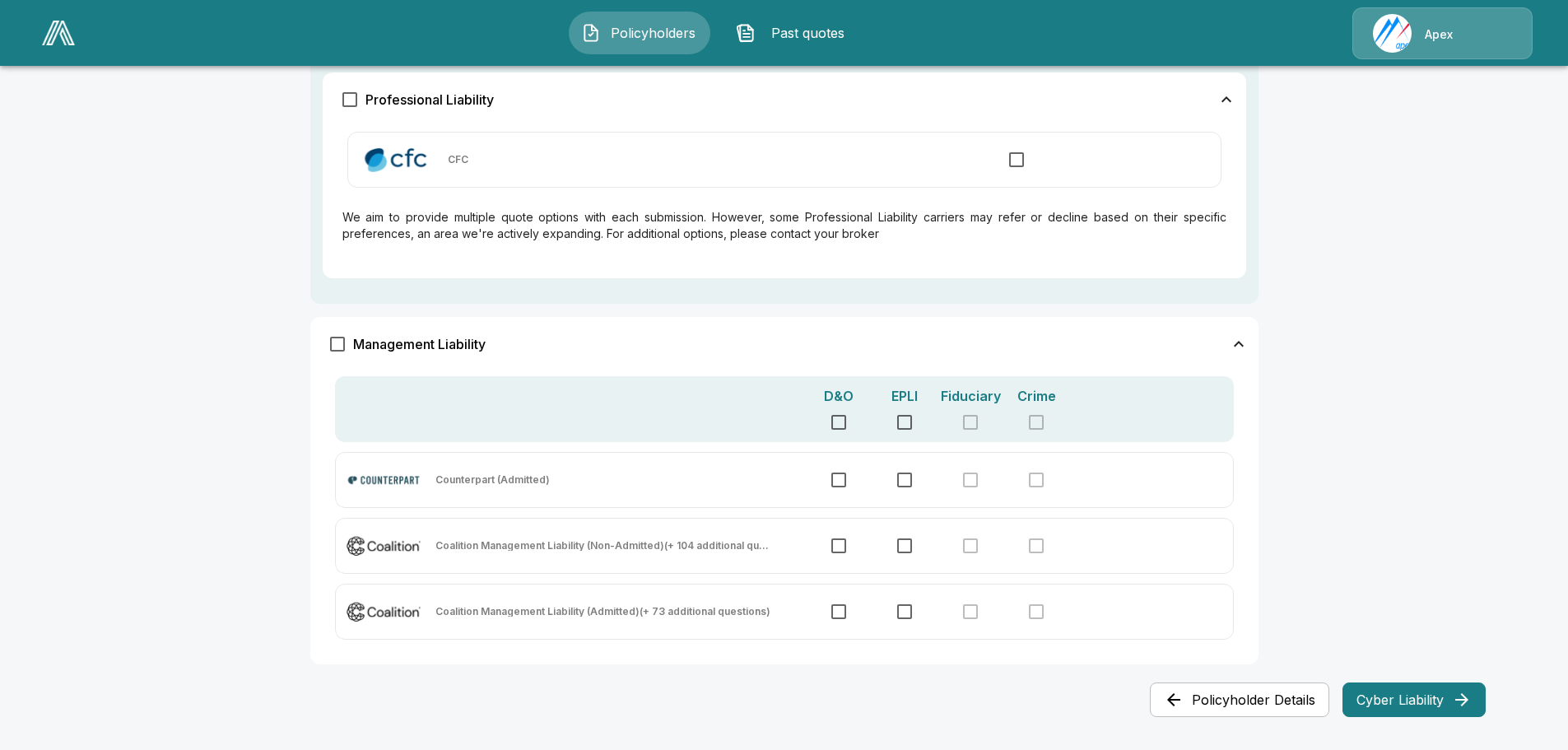
click at [1422, 697] on button "Cyber Liability" at bounding box center [1414, 700] width 143 height 35
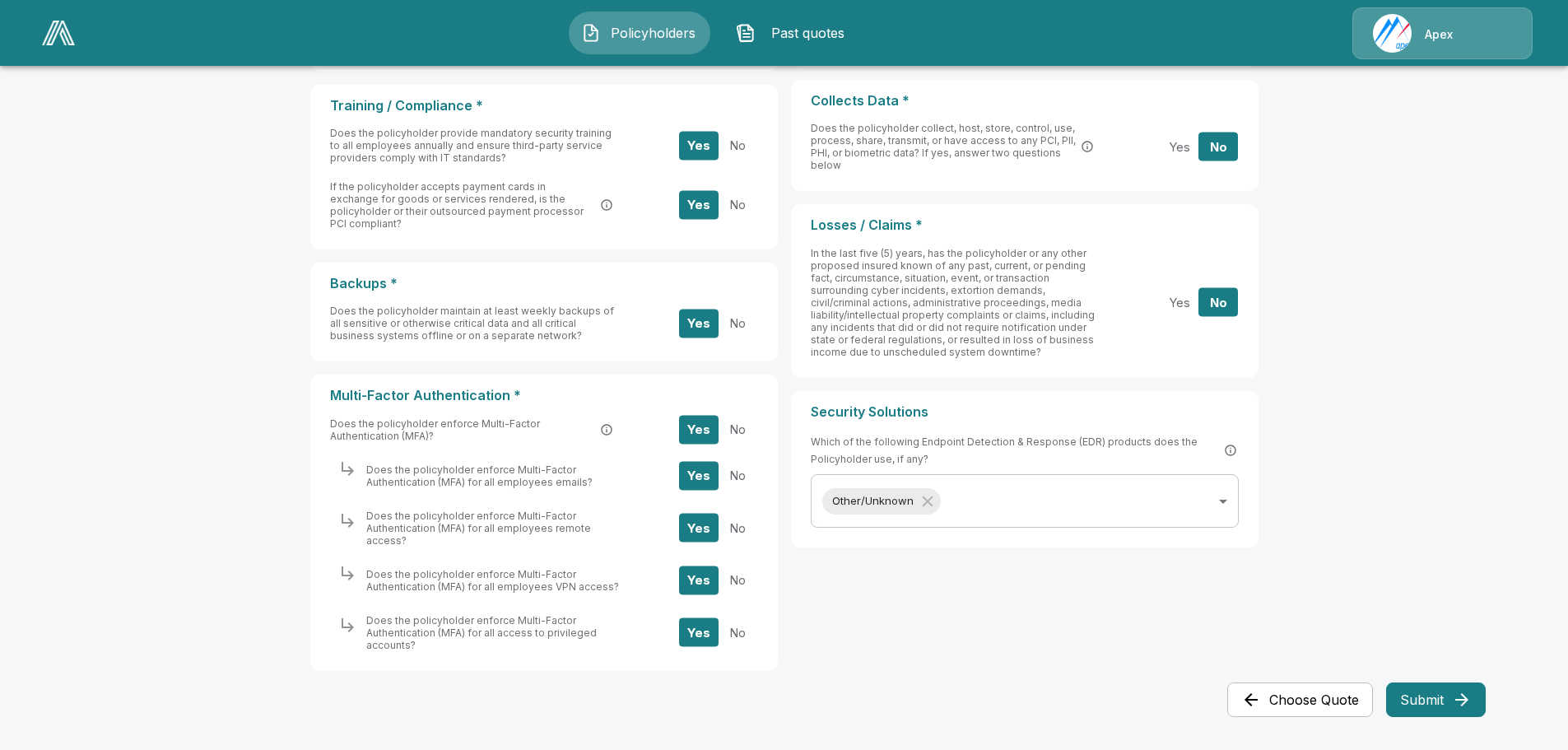
scroll to position [0, 0]
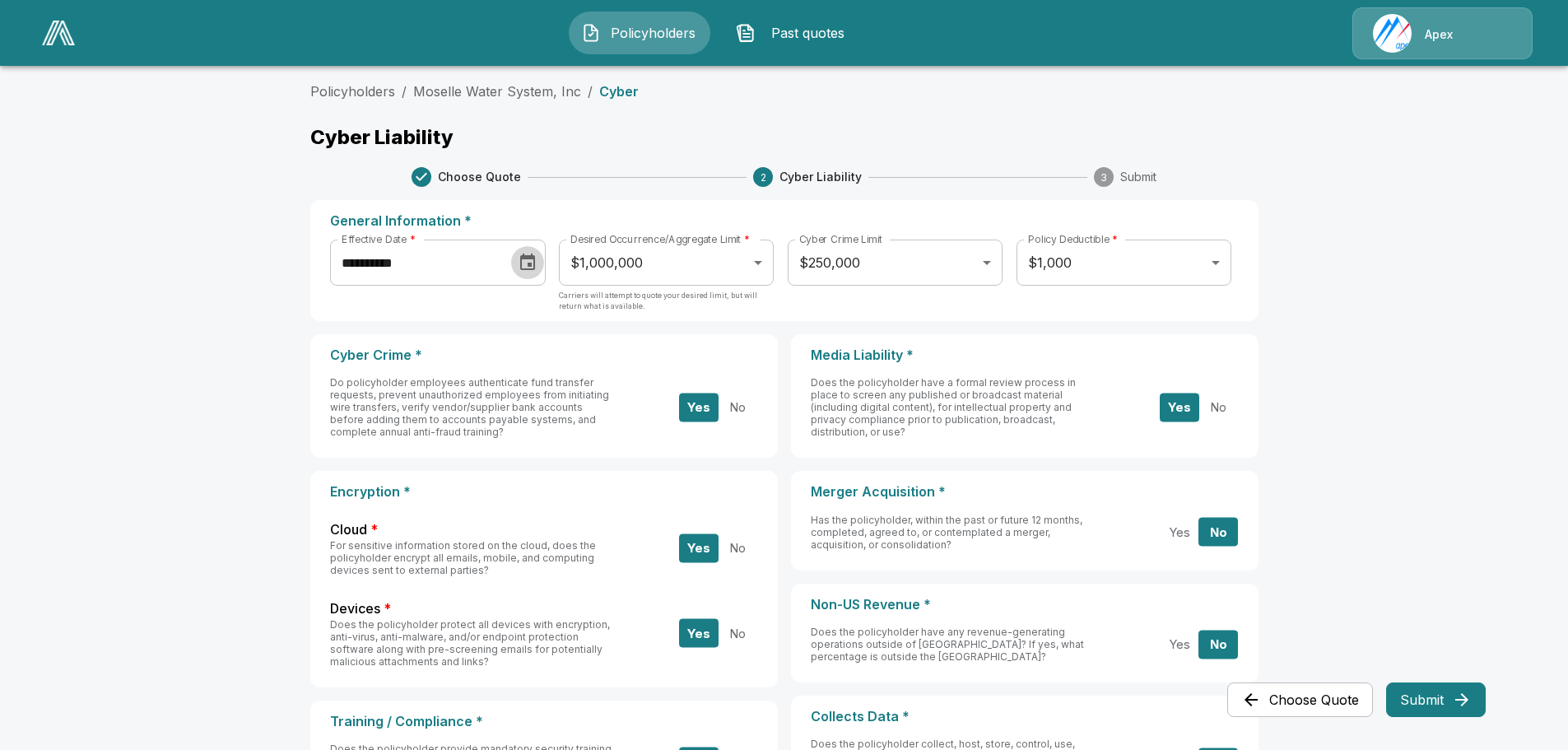
click at [526, 257] on icon "Choose date, selected date is Nov 1, 2024" at bounding box center [527, 262] width 20 height 20
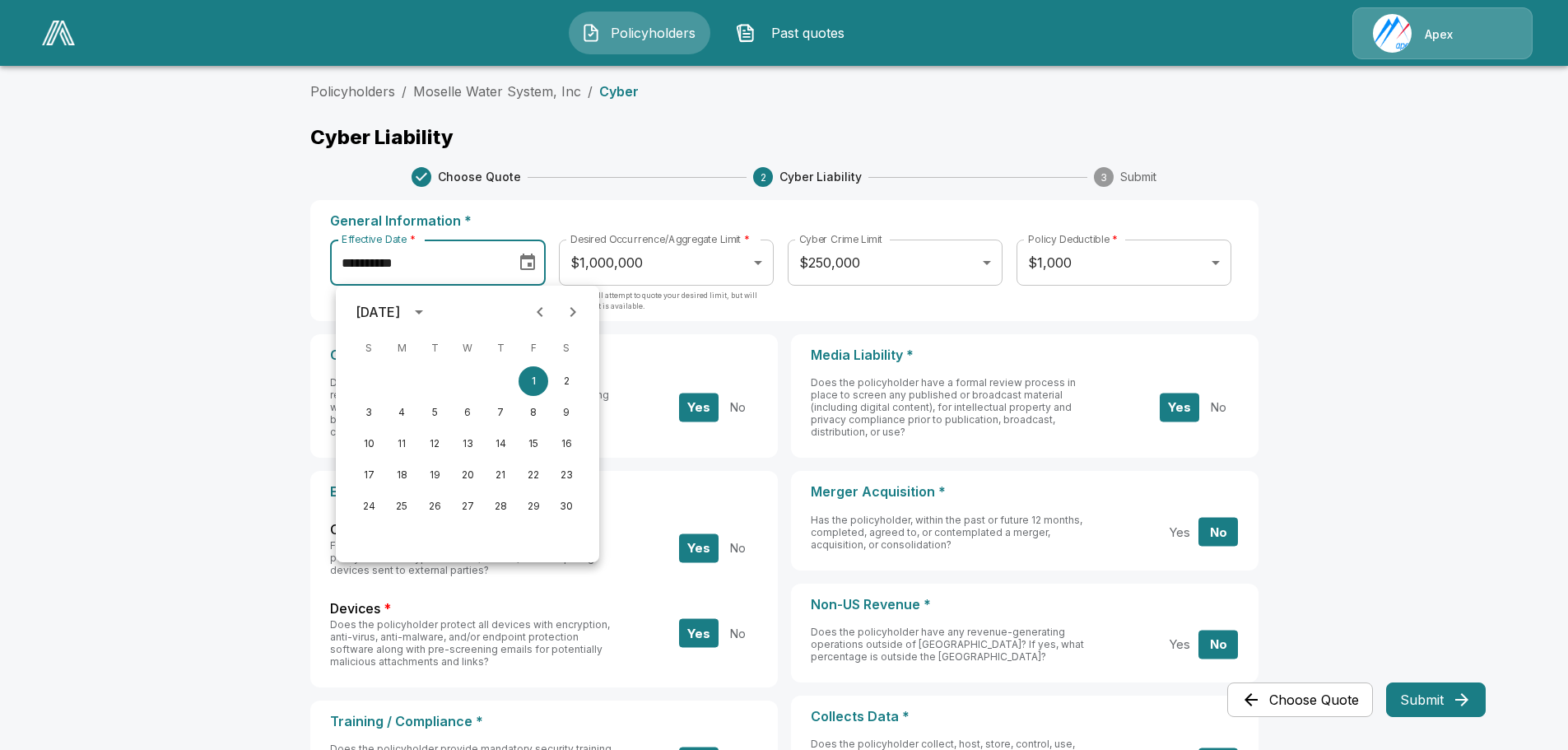
click at [574, 312] on icon "Next month" at bounding box center [573, 312] width 6 height 10
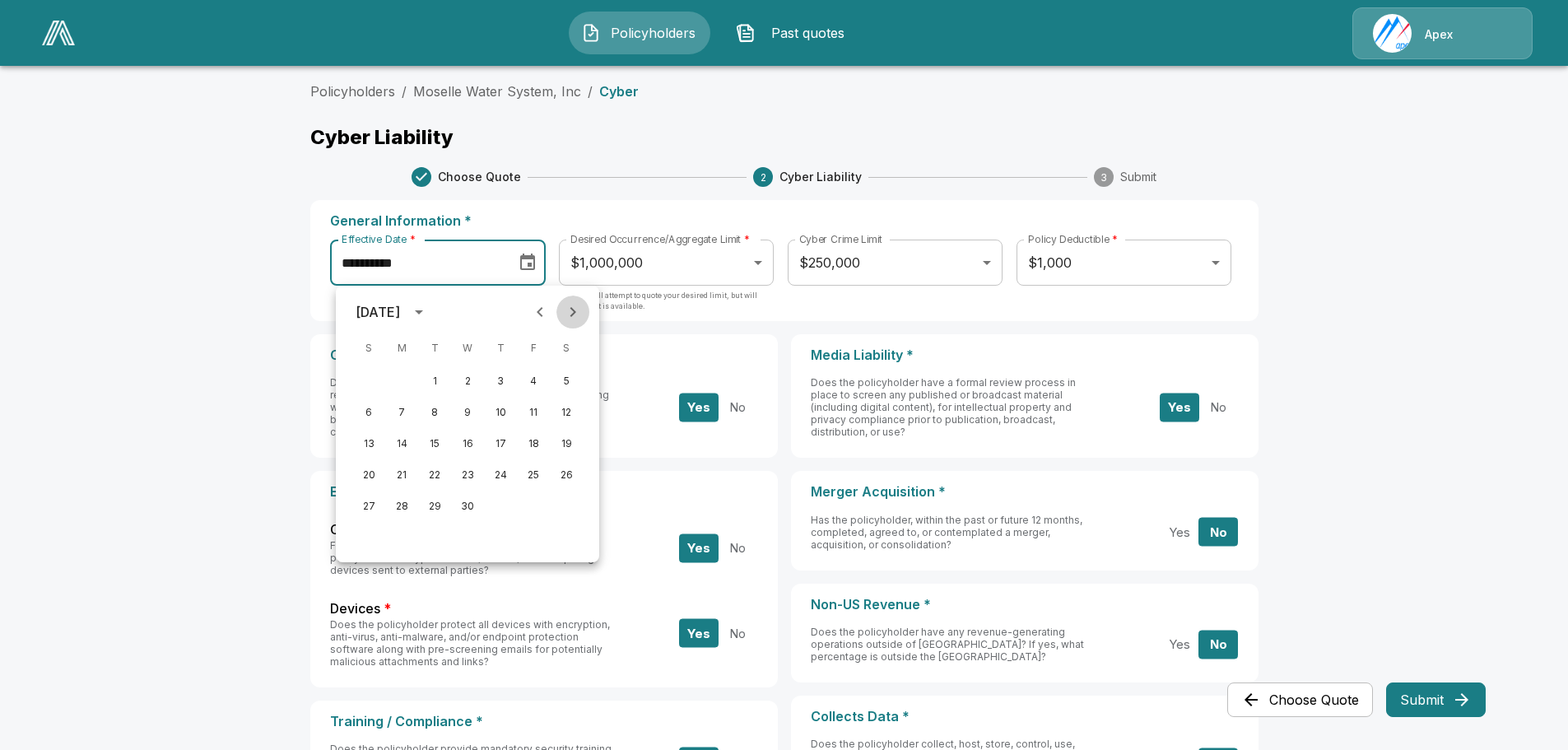
click at [574, 312] on icon "Next month" at bounding box center [573, 312] width 6 height 10
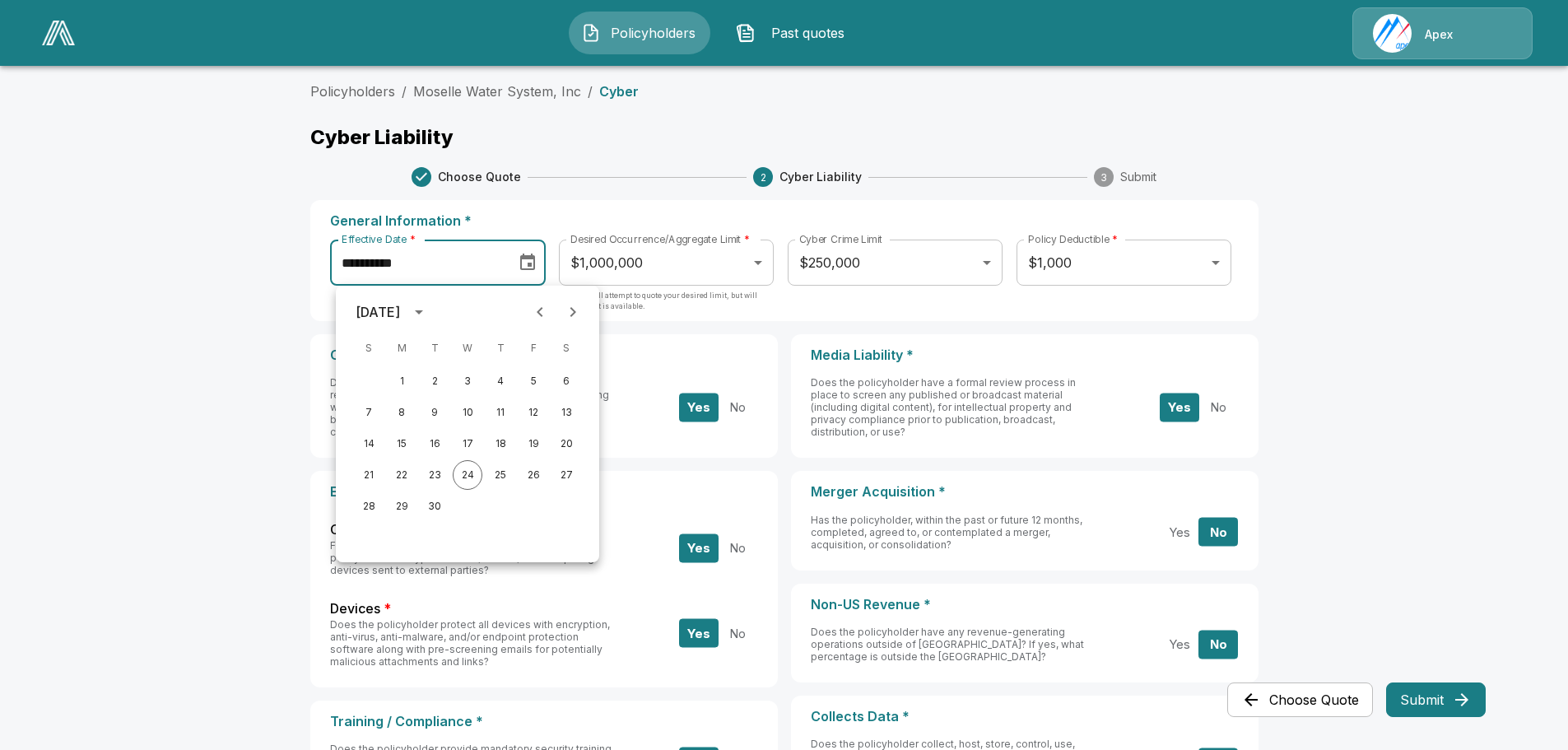
click at [574, 312] on icon "Next month" at bounding box center [573, 312] width 6 height 10
click at [408, 409] on button "6" at bounding box center [402, 412] width 30 height 30
type input "**********"
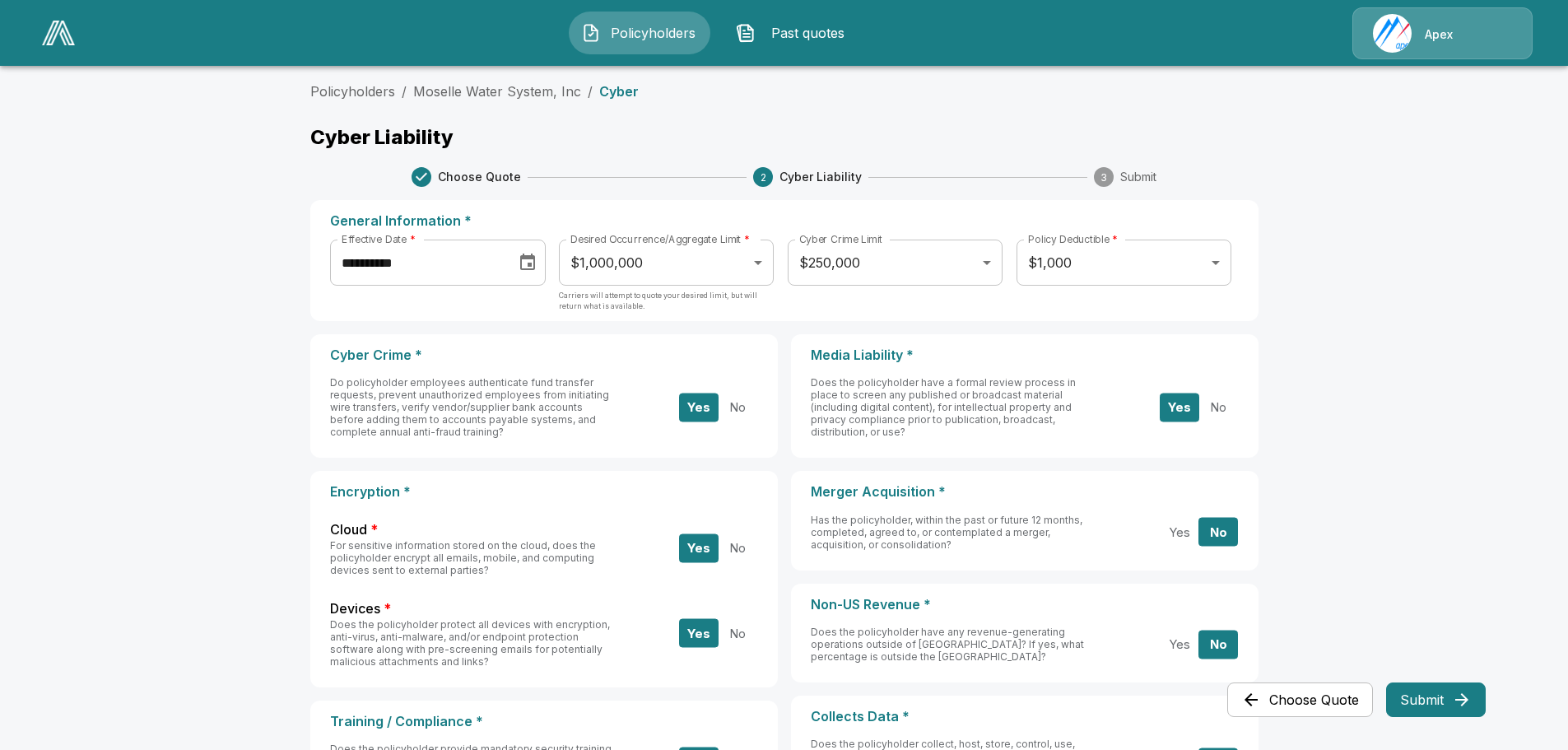
click at [1285, 272] on main "**********" at bounding box center [784, 683] width 1568 height 1366
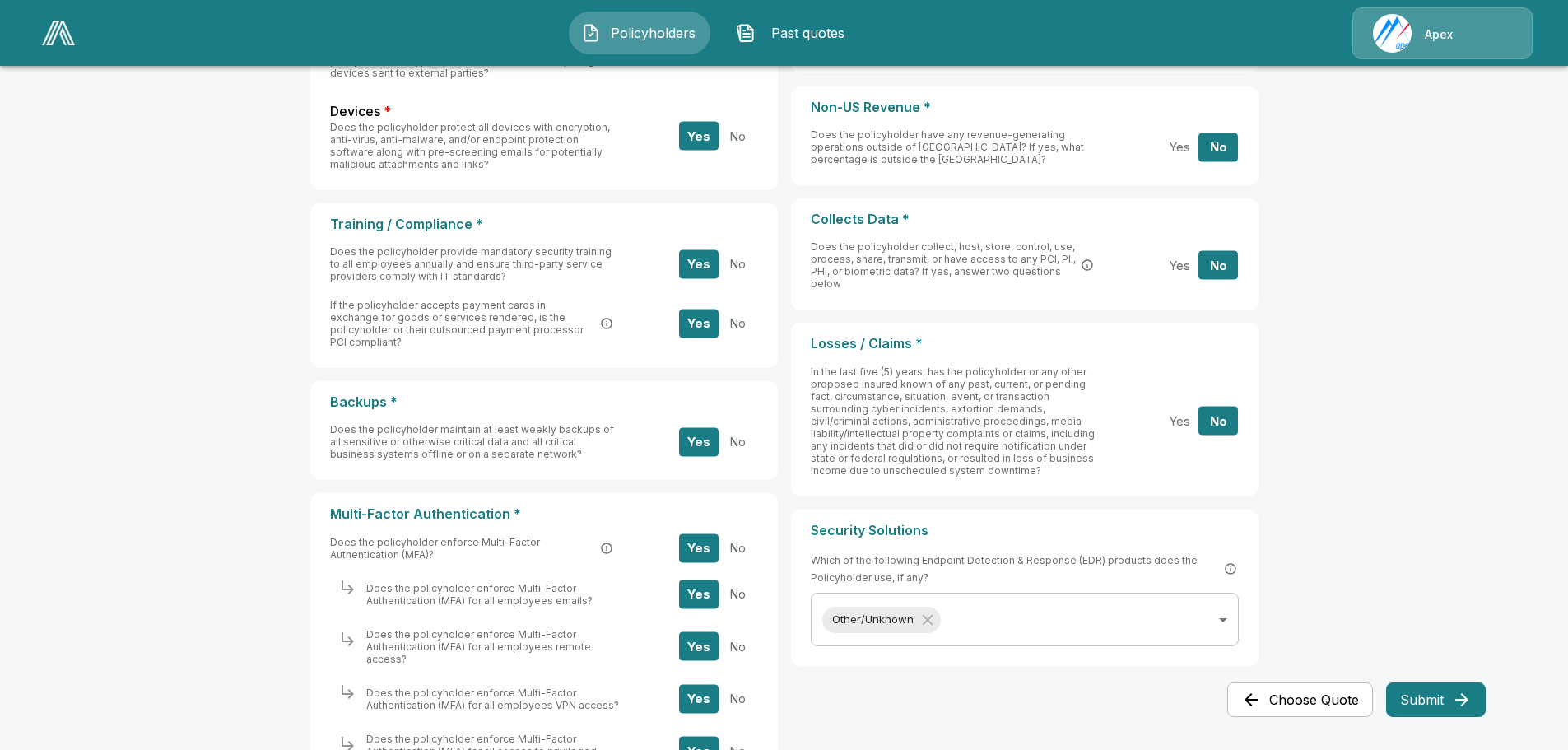
scroll to position [601, 0]
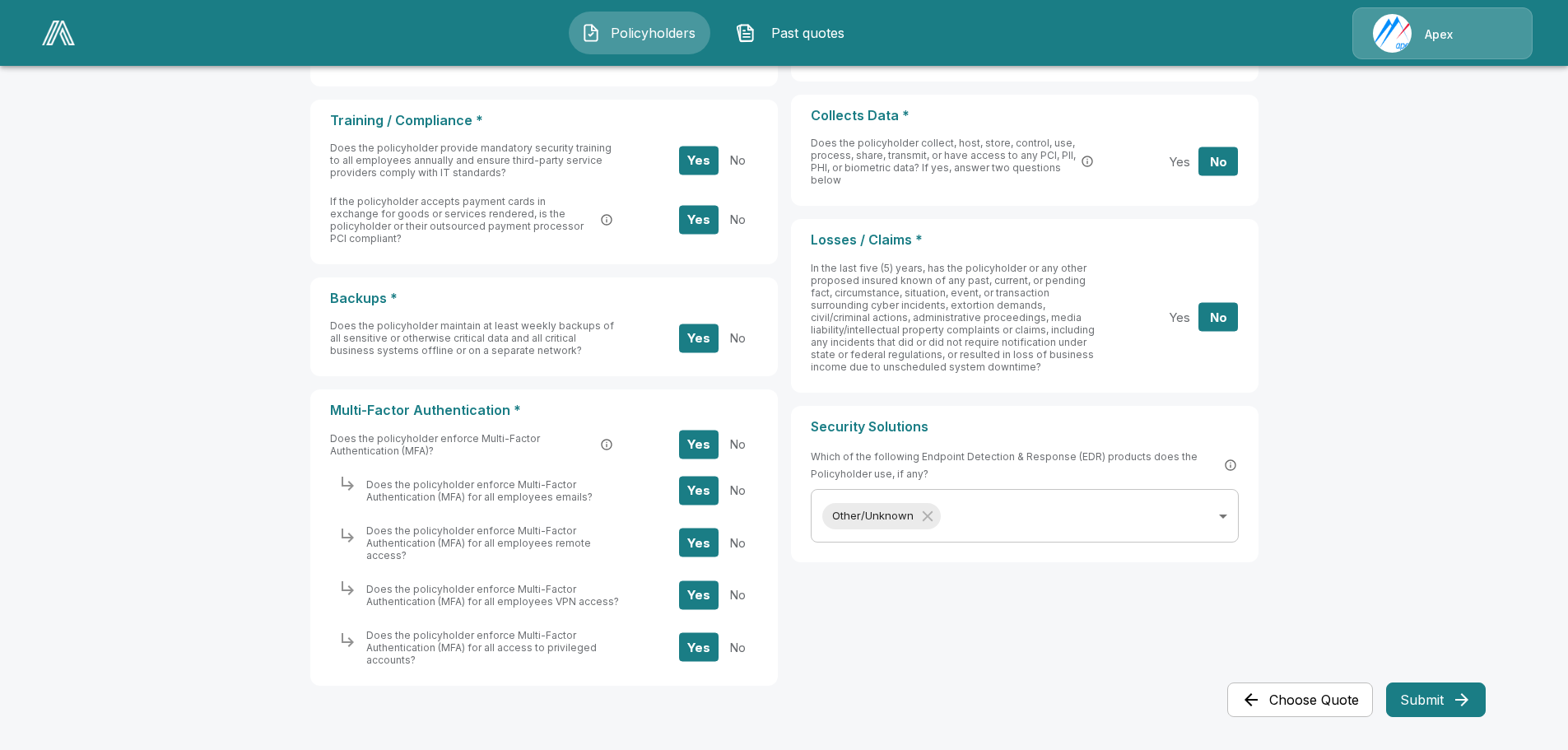
click at [1432, 696] on button "Submit" at bounding box center [1435, 700] width 100 height 35
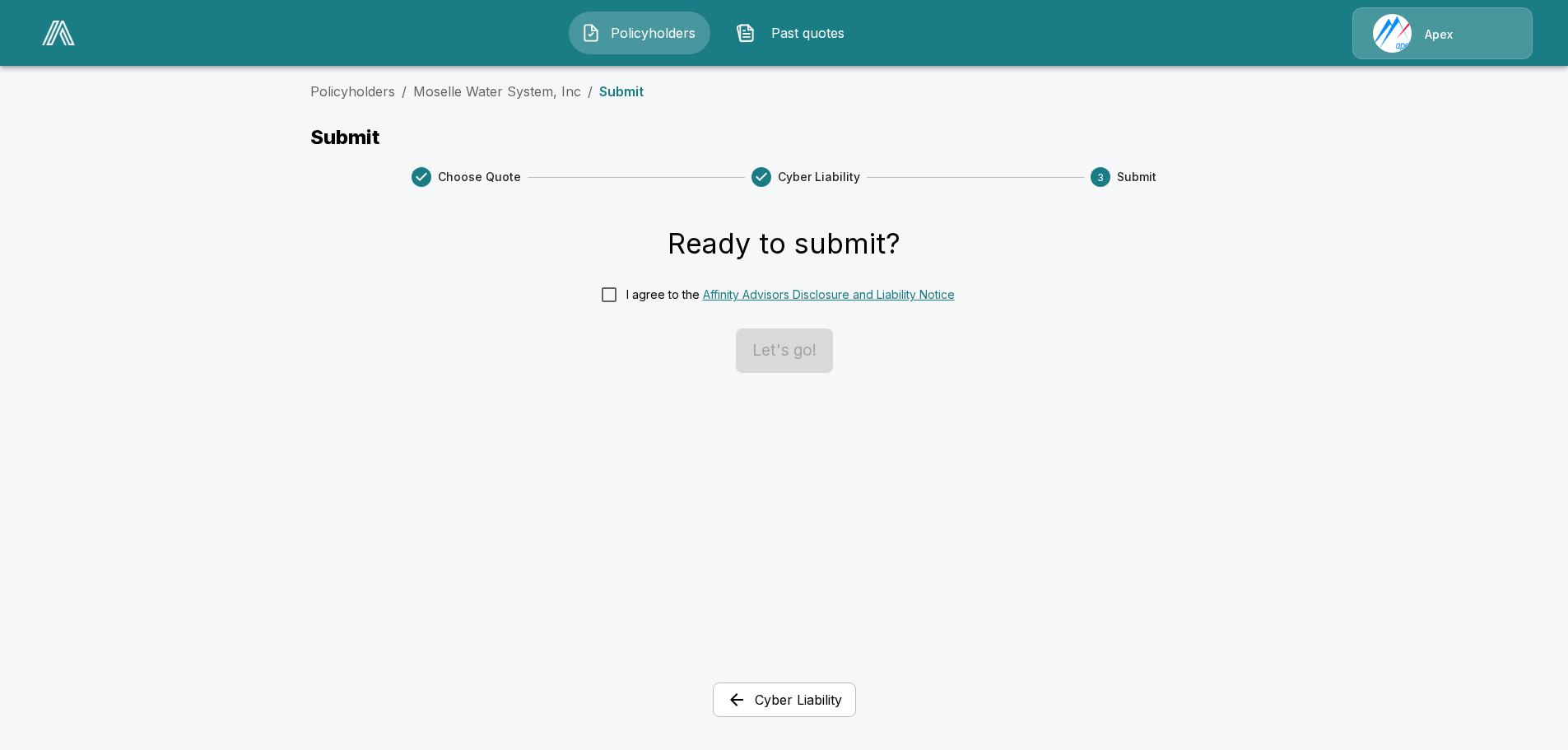
scroll to position [0, 0]
click at [818, 357] on button "Let's go!" at bounding box center [790, 351] width 97 height 44
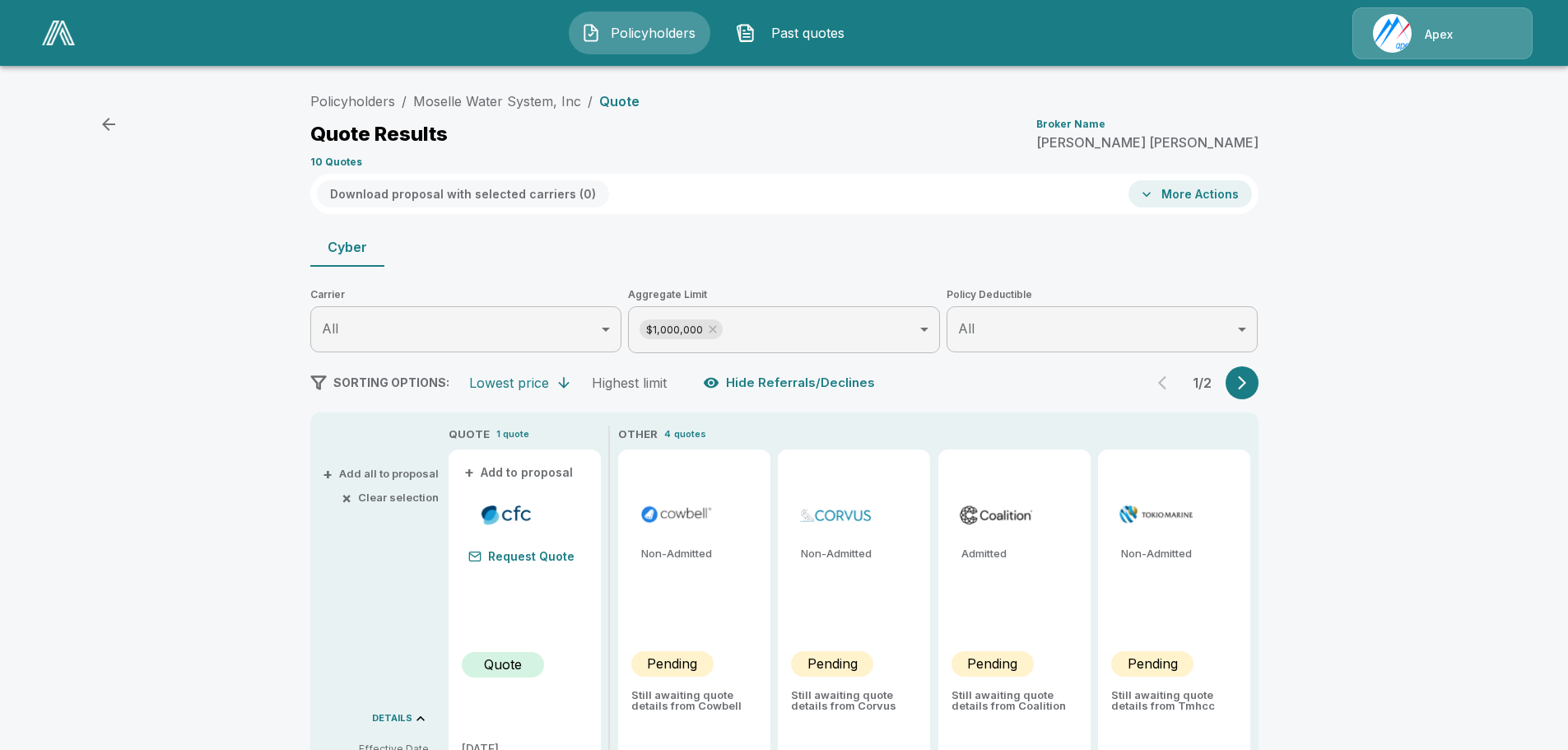
type input "*******"
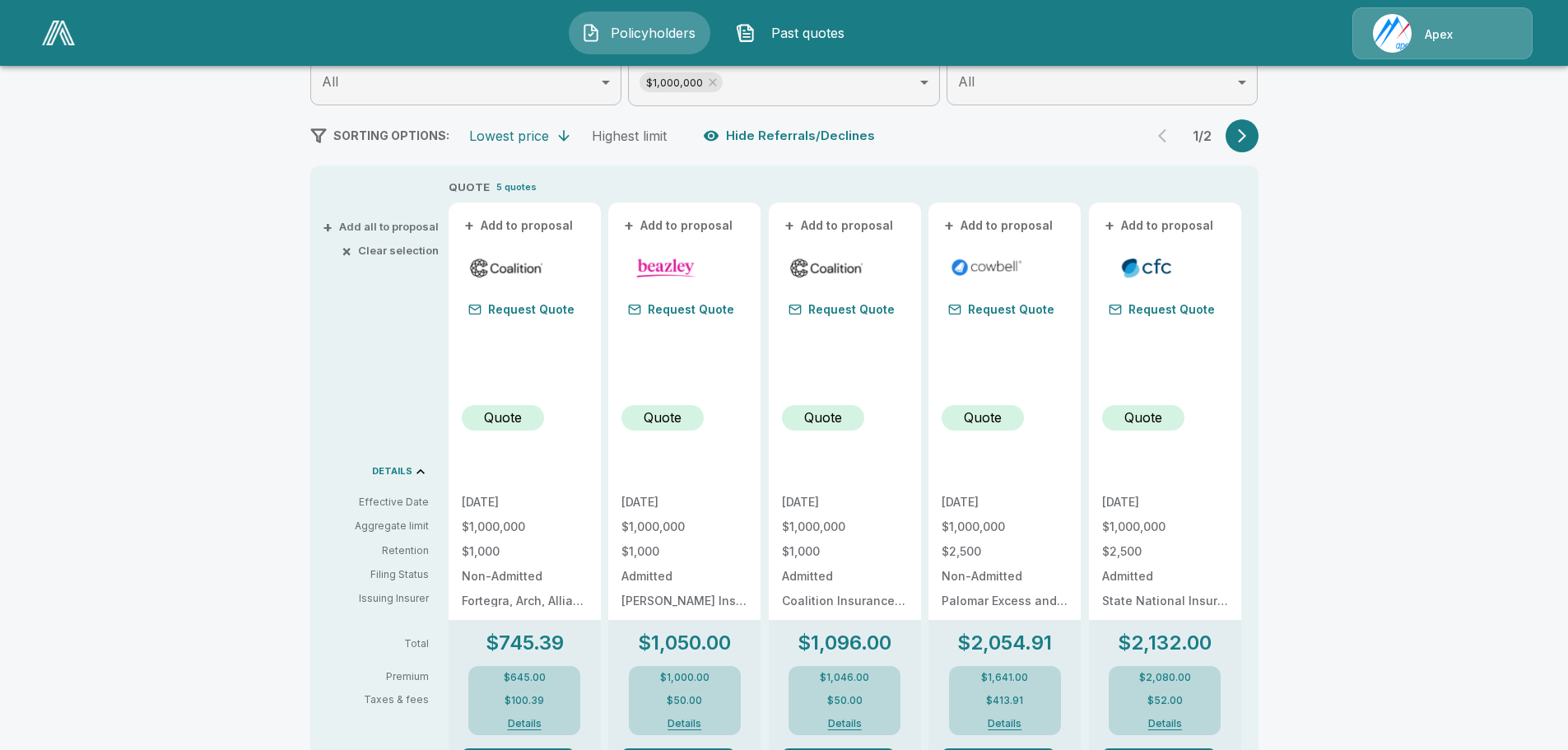
scroll to position [329, 0]
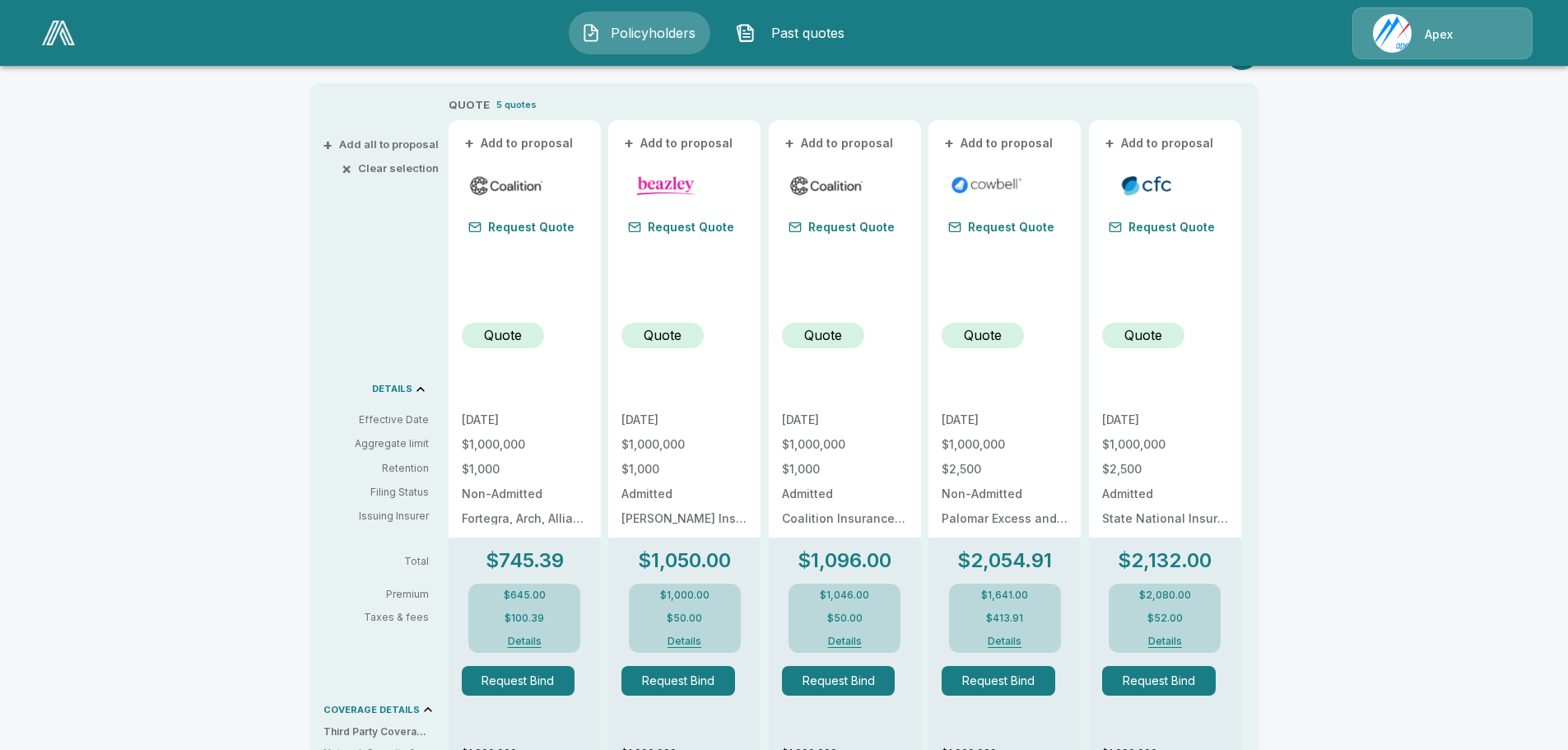
click at [692, 639] on button "Details" at bounding box center [684, 642] width 66 height 10
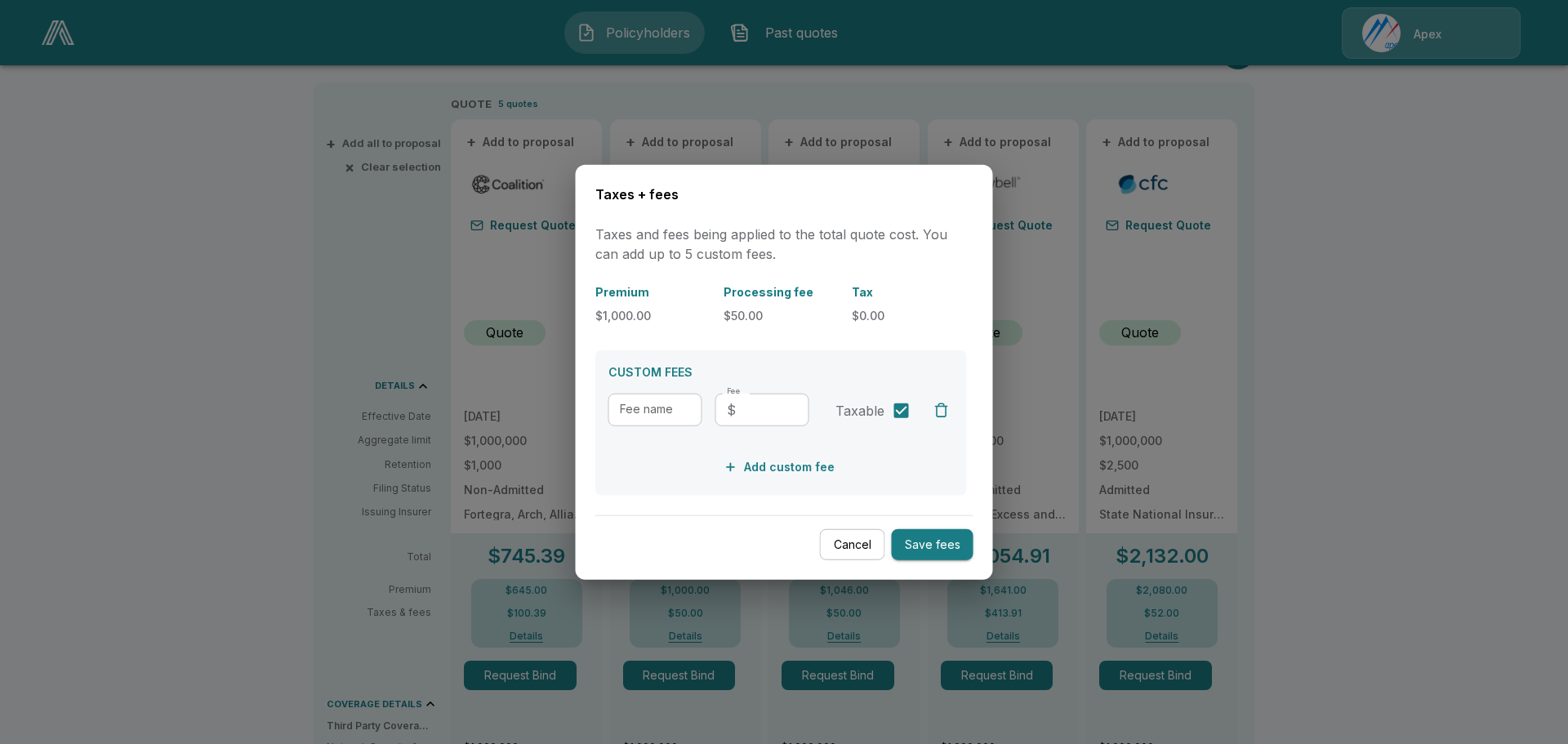
click at [845, 537] on button "Cancel" at bounding box center [852, 545] width 65 height 32
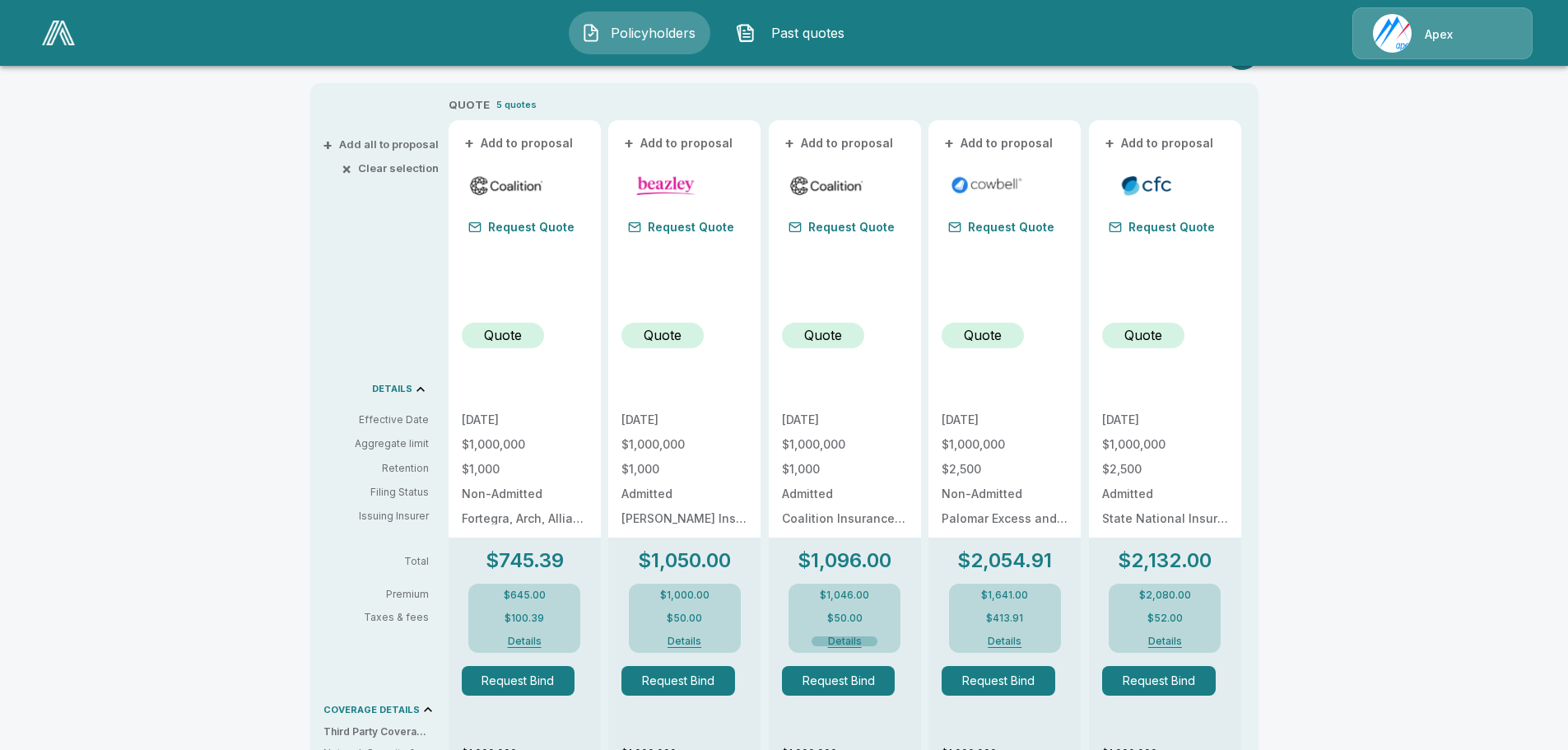
click at [840, 644] on button "Details" at bounding box center [844, 642] width 66 height 10
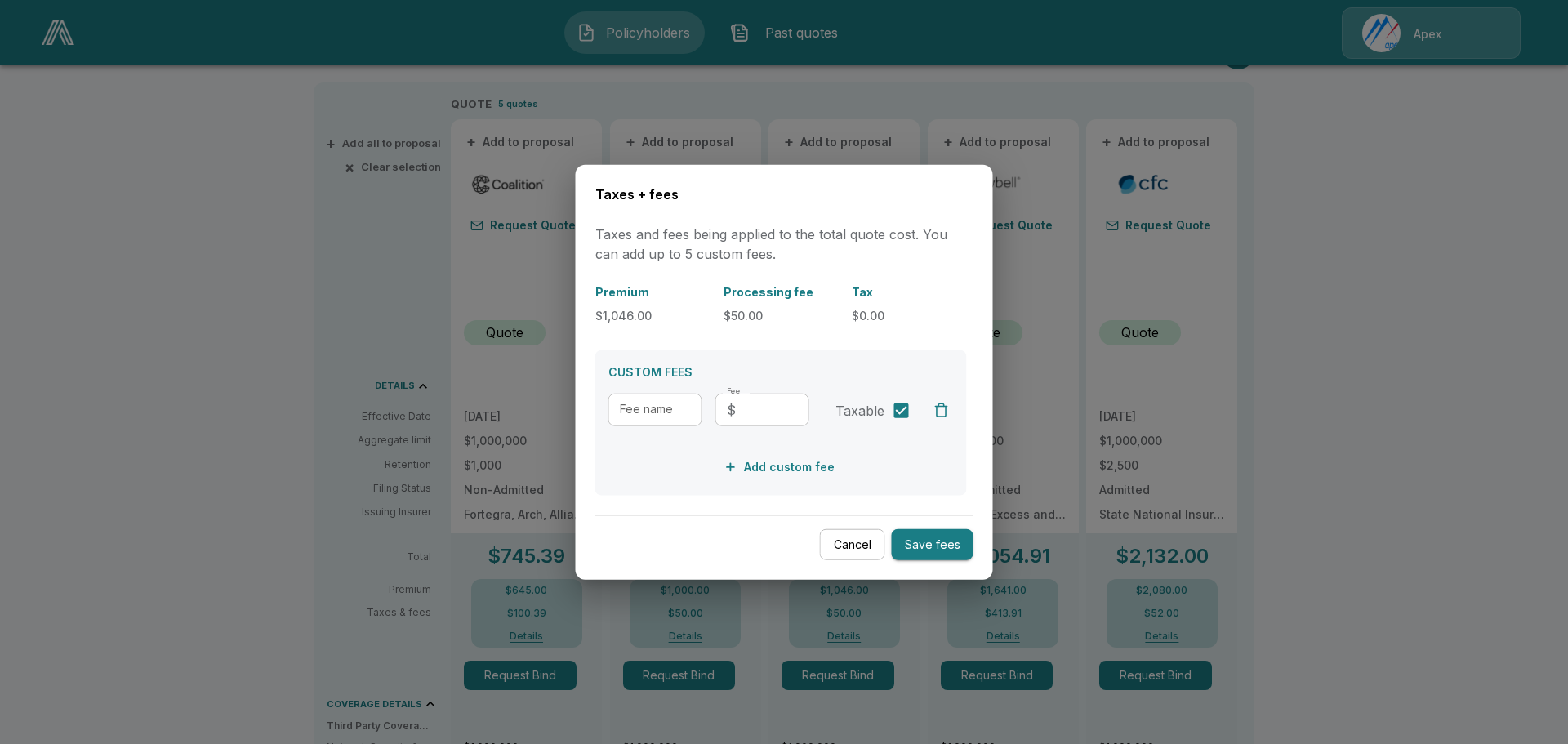
click at [846, 554] on button "Cancel" at bounding box center [852, 545] width 65 height 32
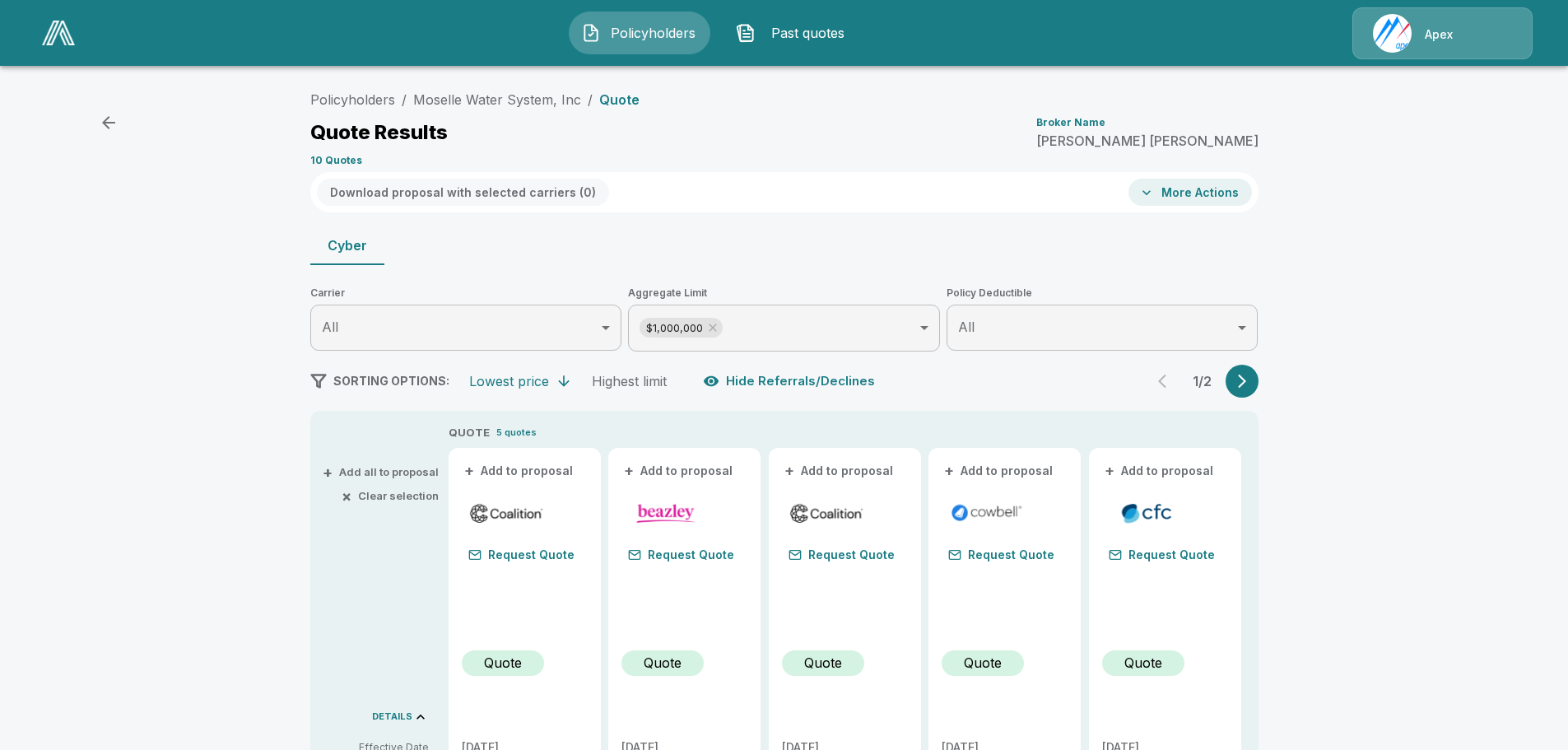
scroll to position [0, 0]
click at [1248, 383] on icon "button" at bounding box center [1241, 382] width 16 height 16
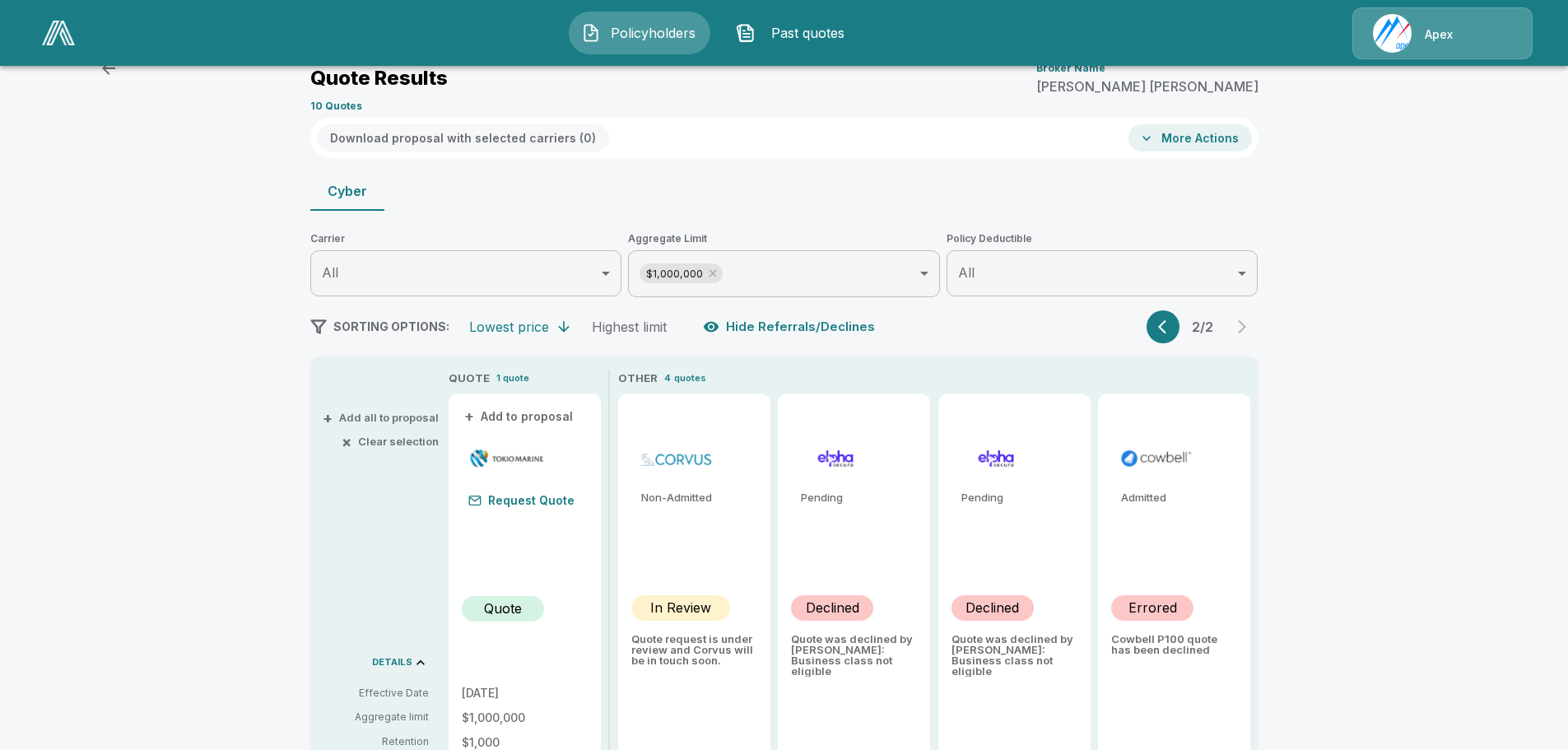
scroll to position [83, 0]
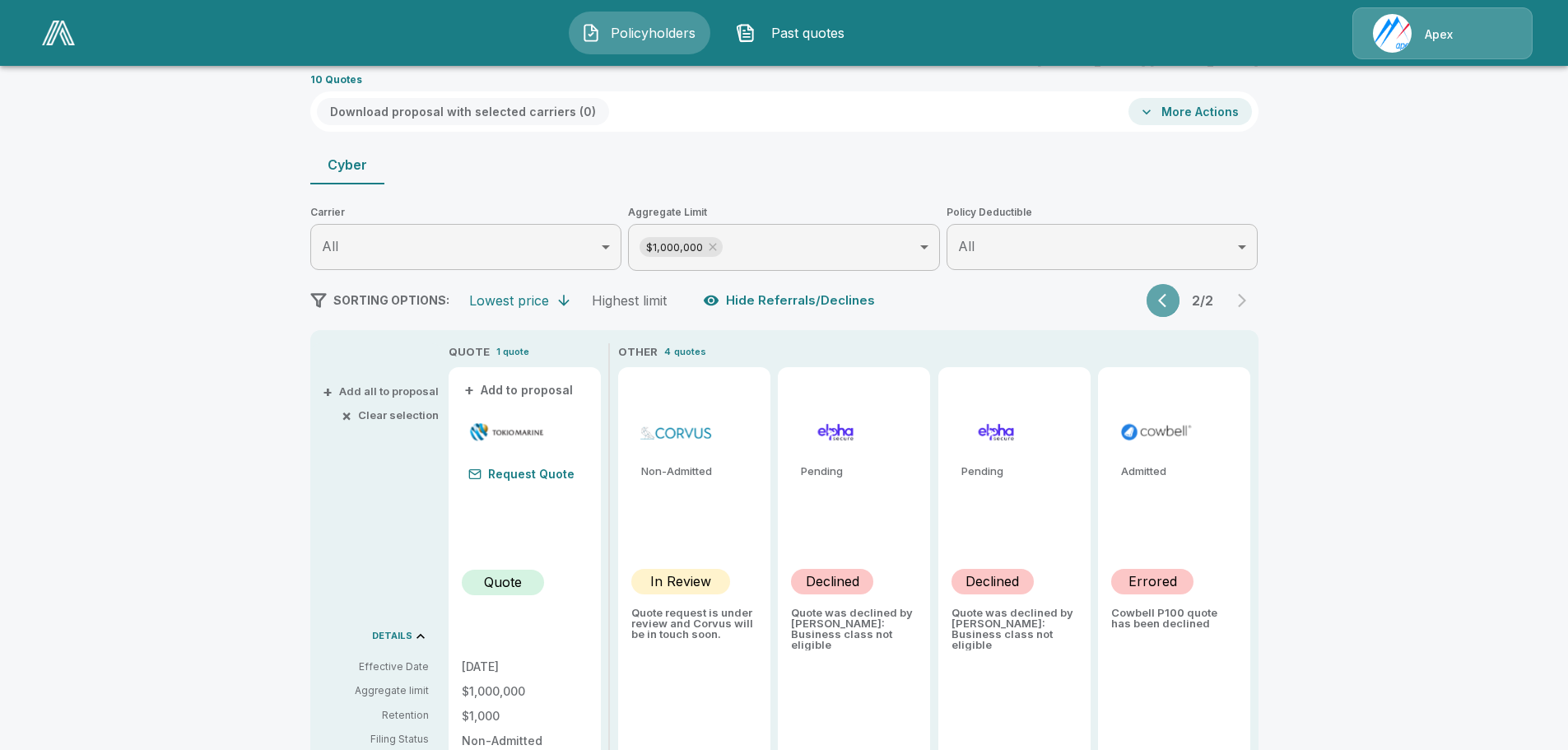
click at [1170, 300] on icon "button" at bounding box center [1166, 300] width 16 height 16
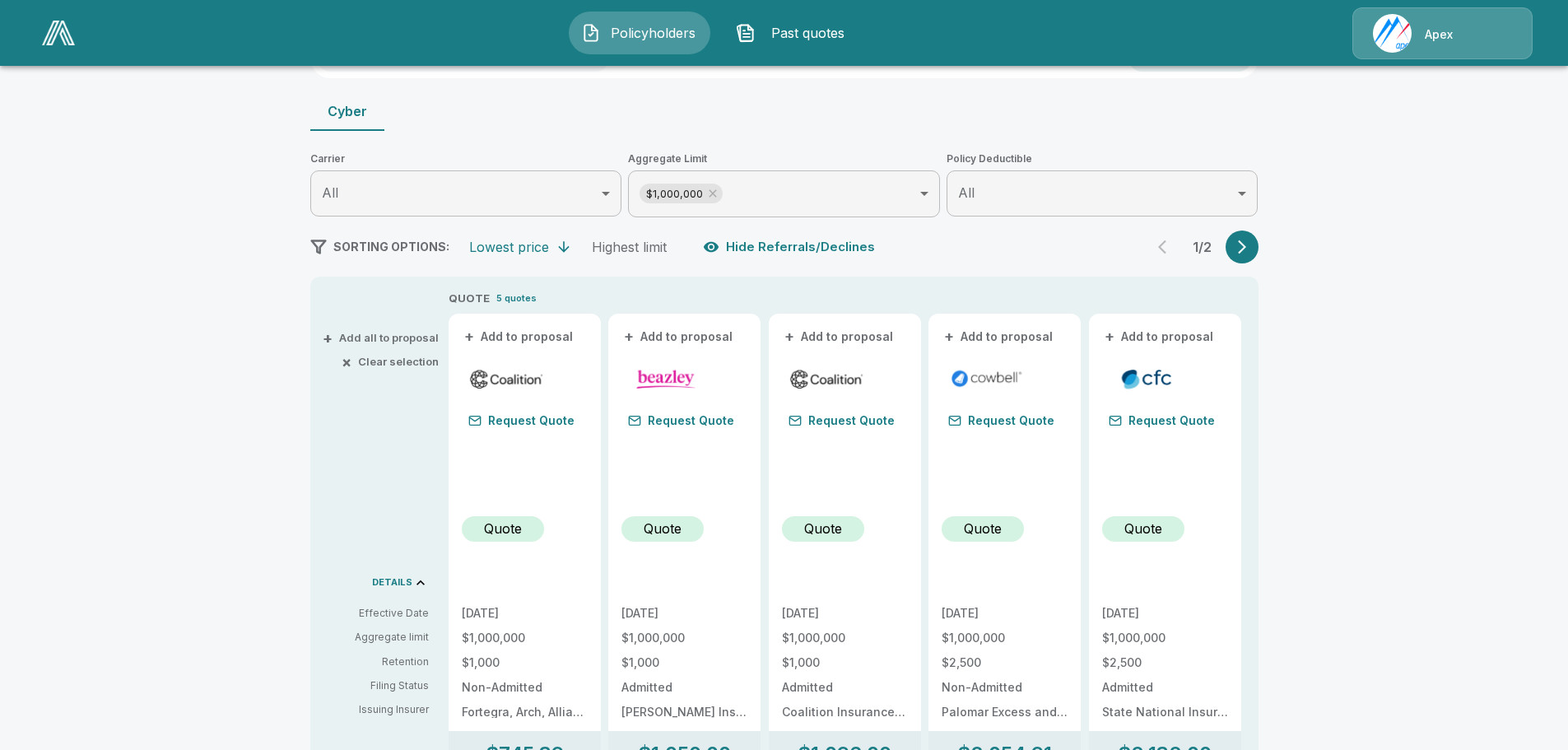
scroll to position [164, 0]
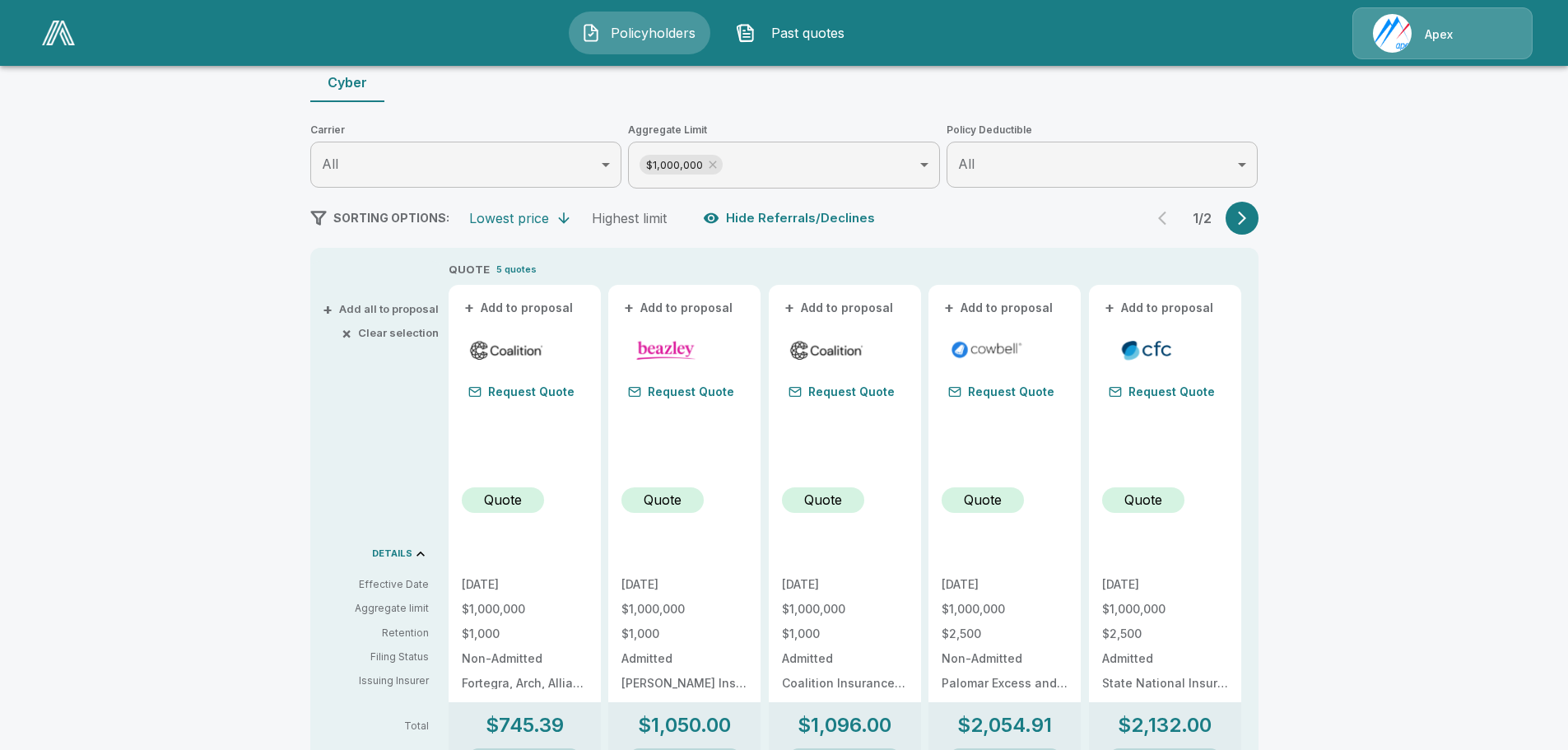
click at [712, 310] on button "+ Add to proposal" at bounding box center [678, 307] width 115 height 18
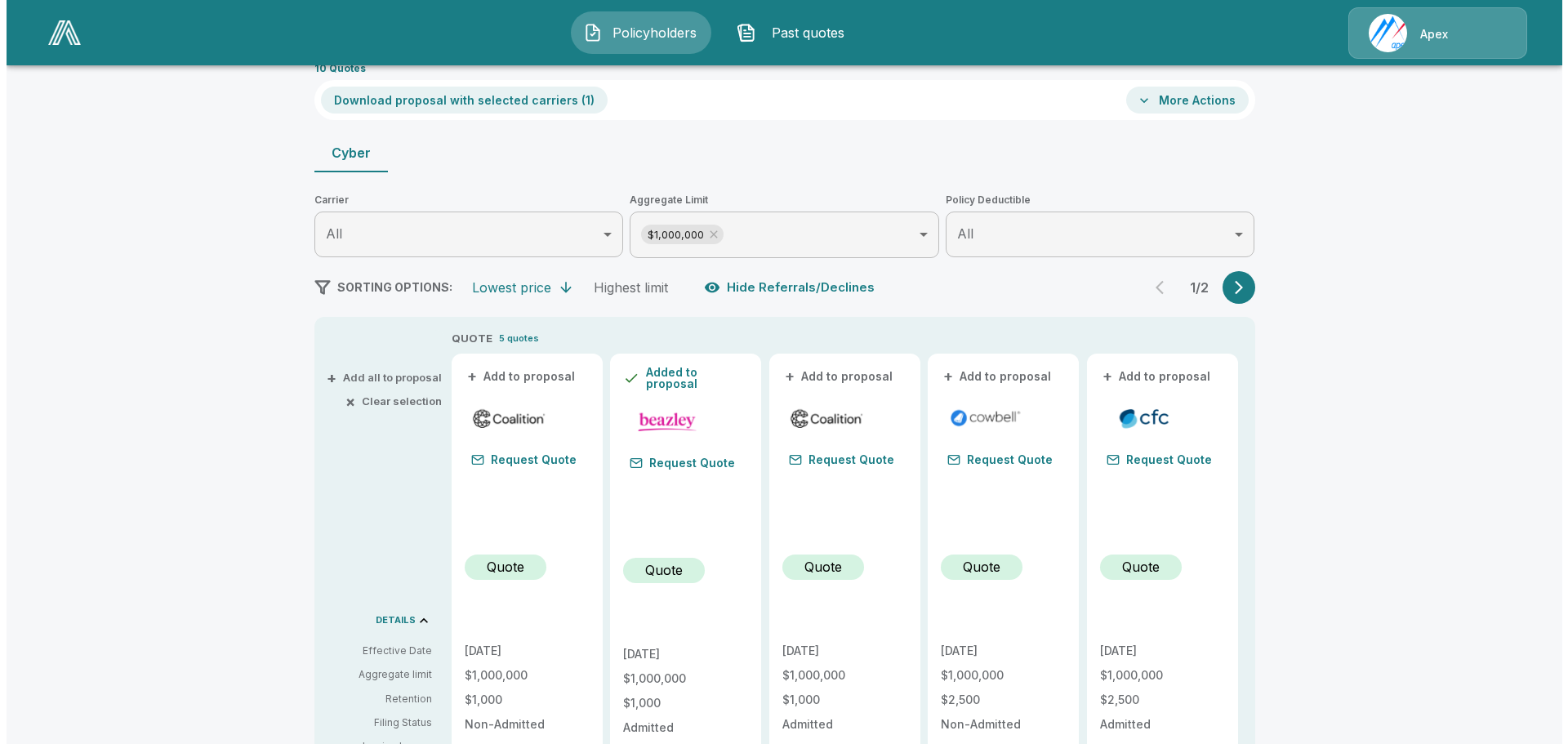
scroll to position [0, 0]
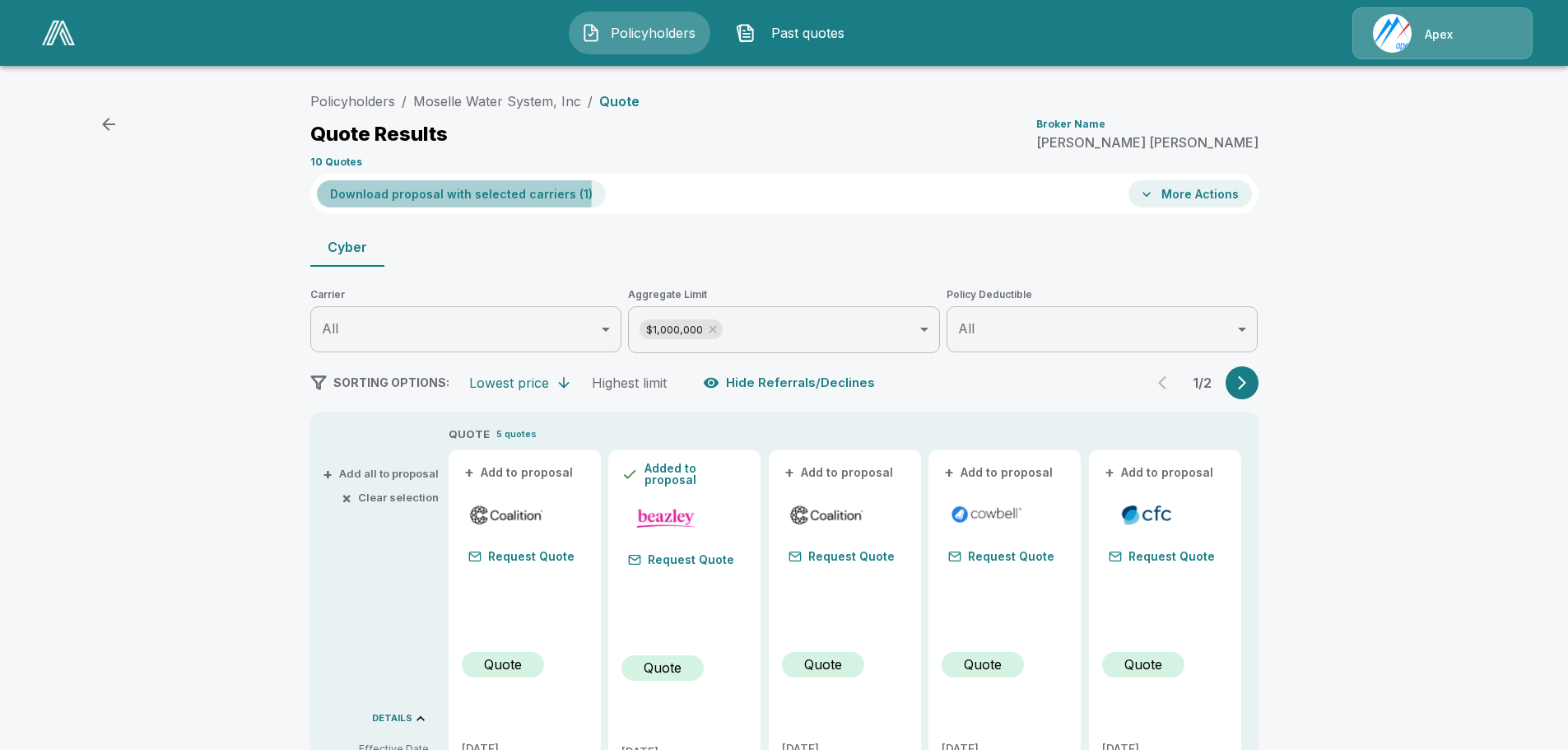
click at [425, 192] on button "Download proposal with selected carriers ( 1 )" at bounding box center [461, 194] width 289 height 27
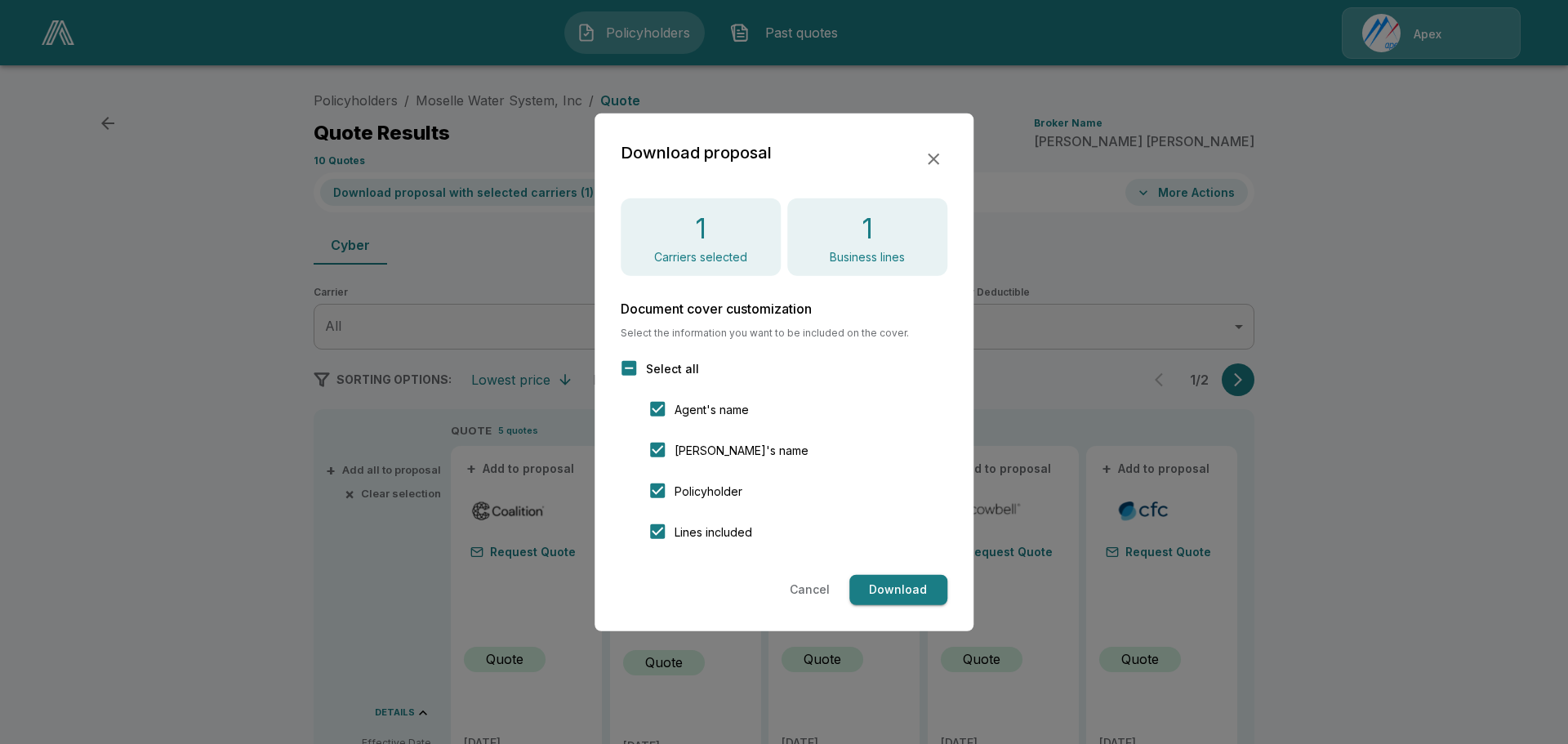
click at [901, 597] on button "Download" at bounding box center [898, 590] width 98 height 30
